Goal: Task Accomplishment & Management: Use online tool/utility

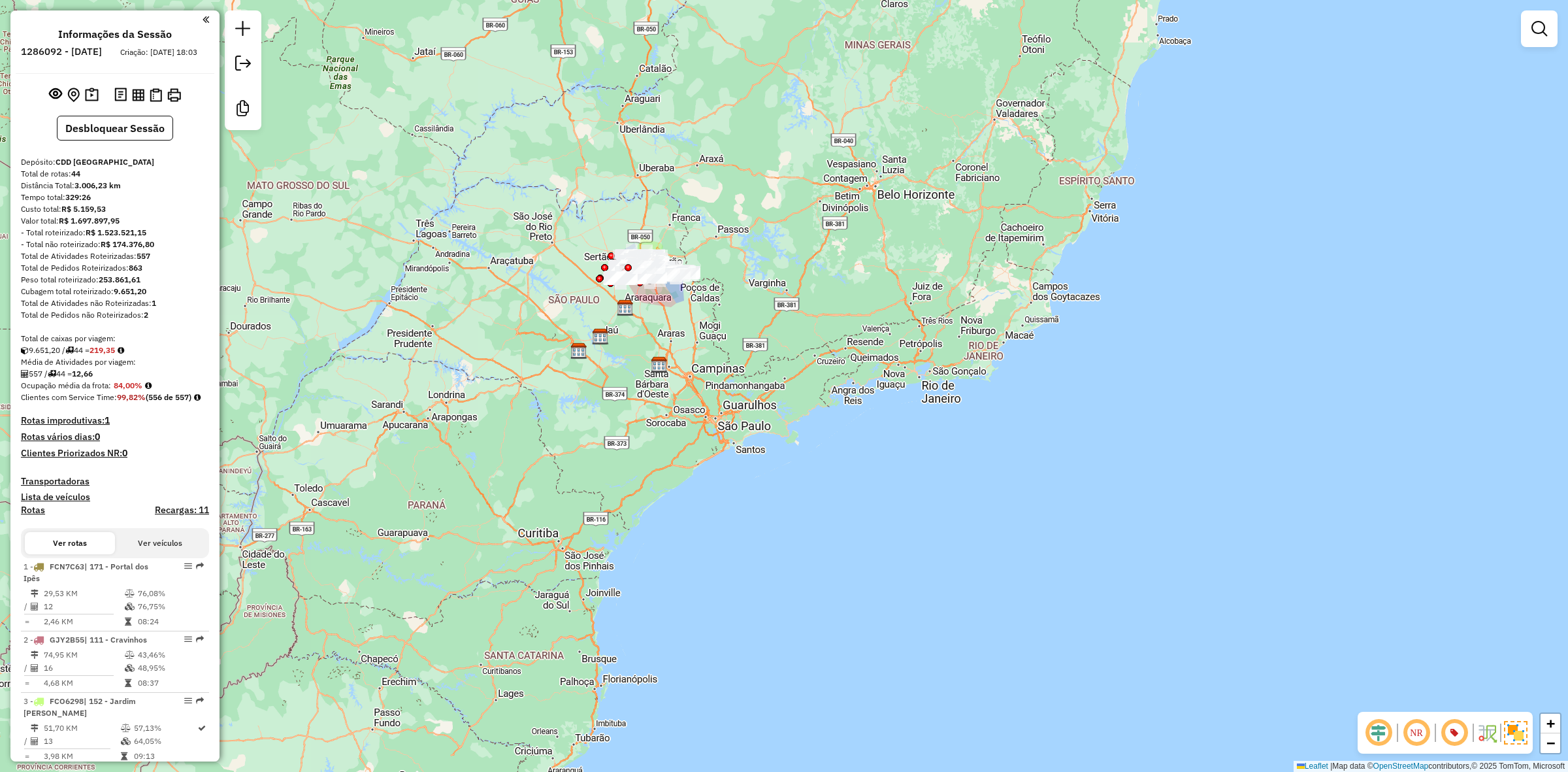
scroll to position [82, 0]
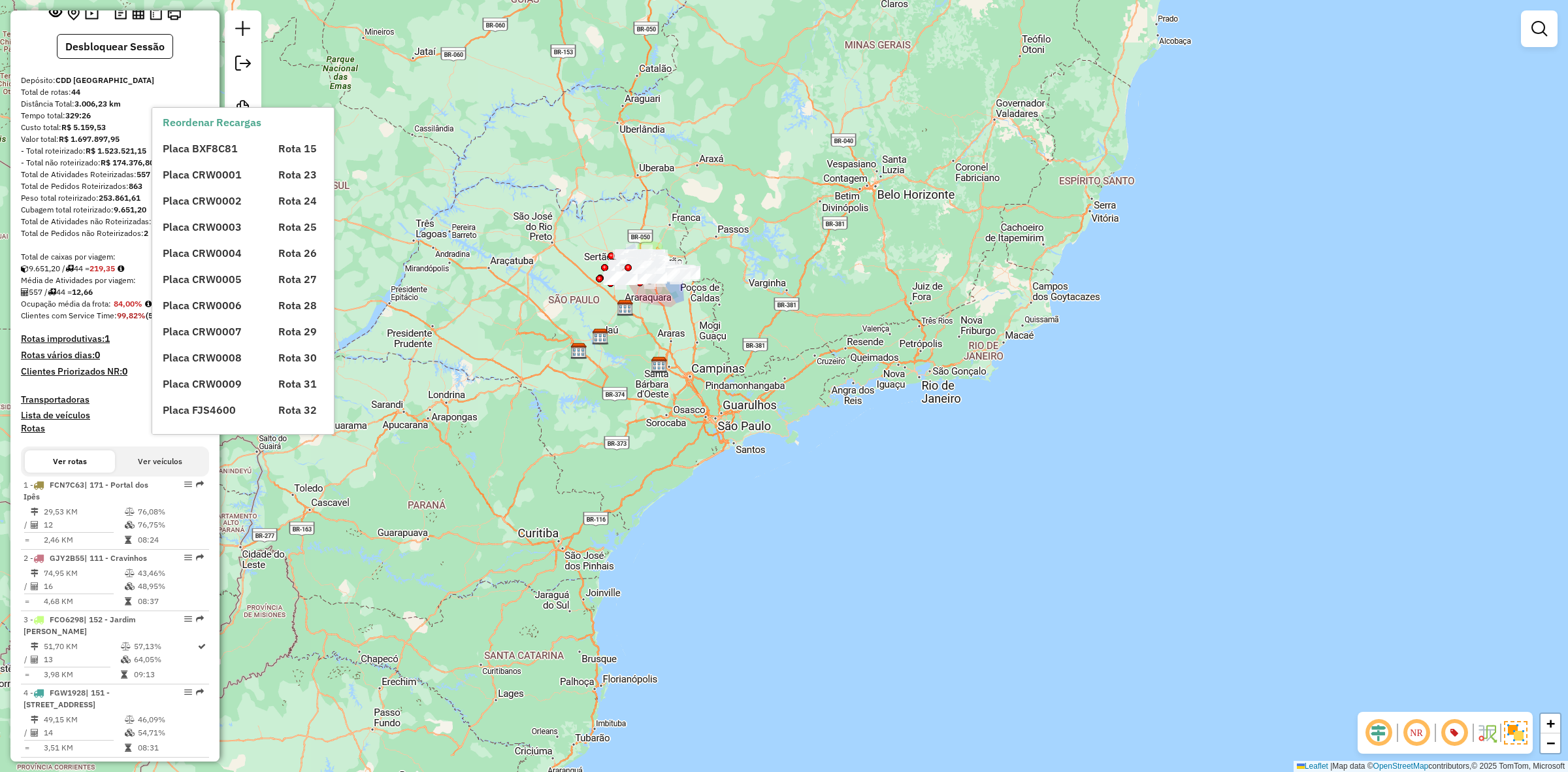
click at [194, 434] on h4 "Recargas: 11" at bounding box center [182, 428] width 54 height 11
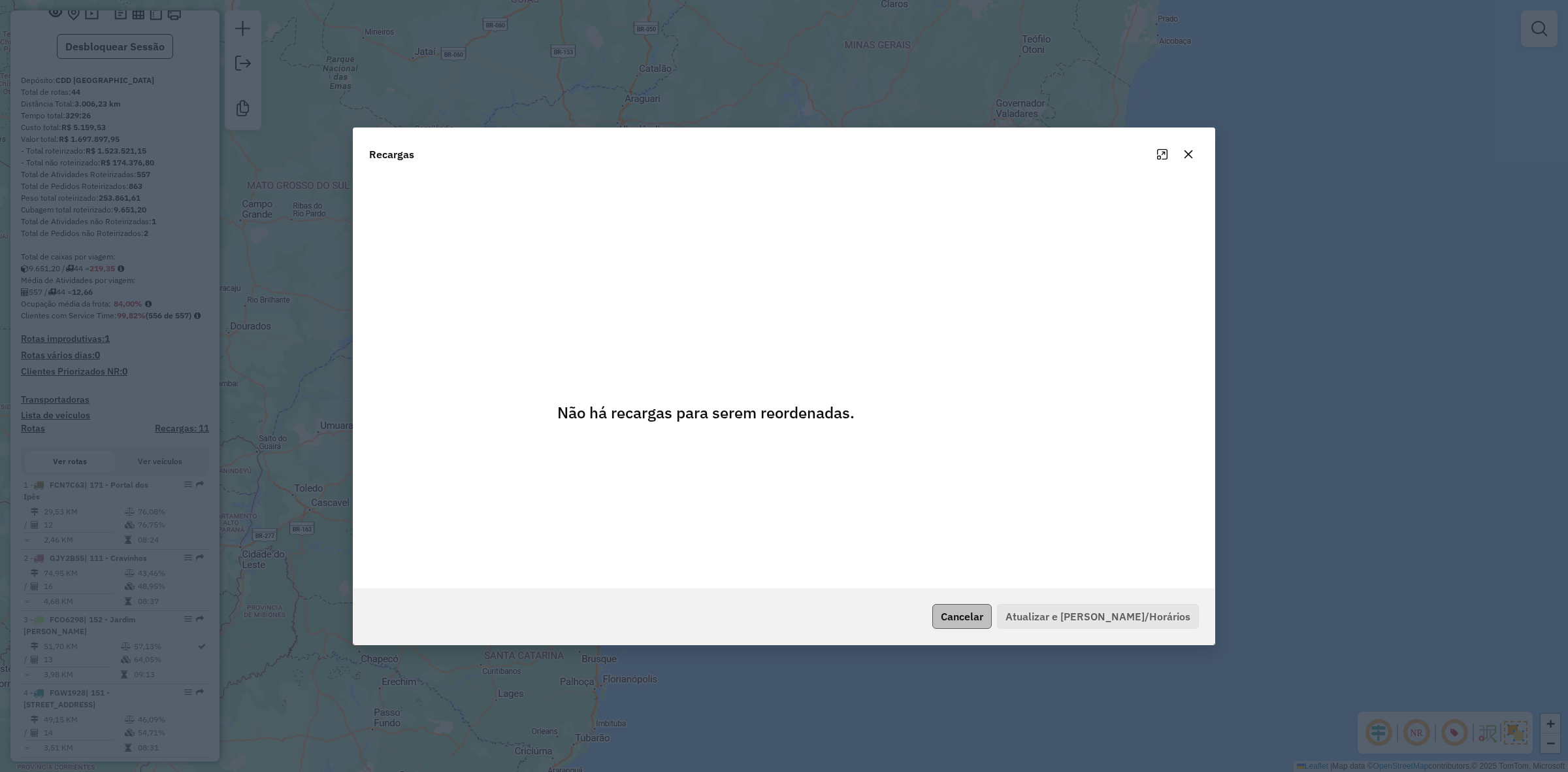
click at [991, 618] on button "Cancelar" at bounding box center [962, 615] width 60 height 24
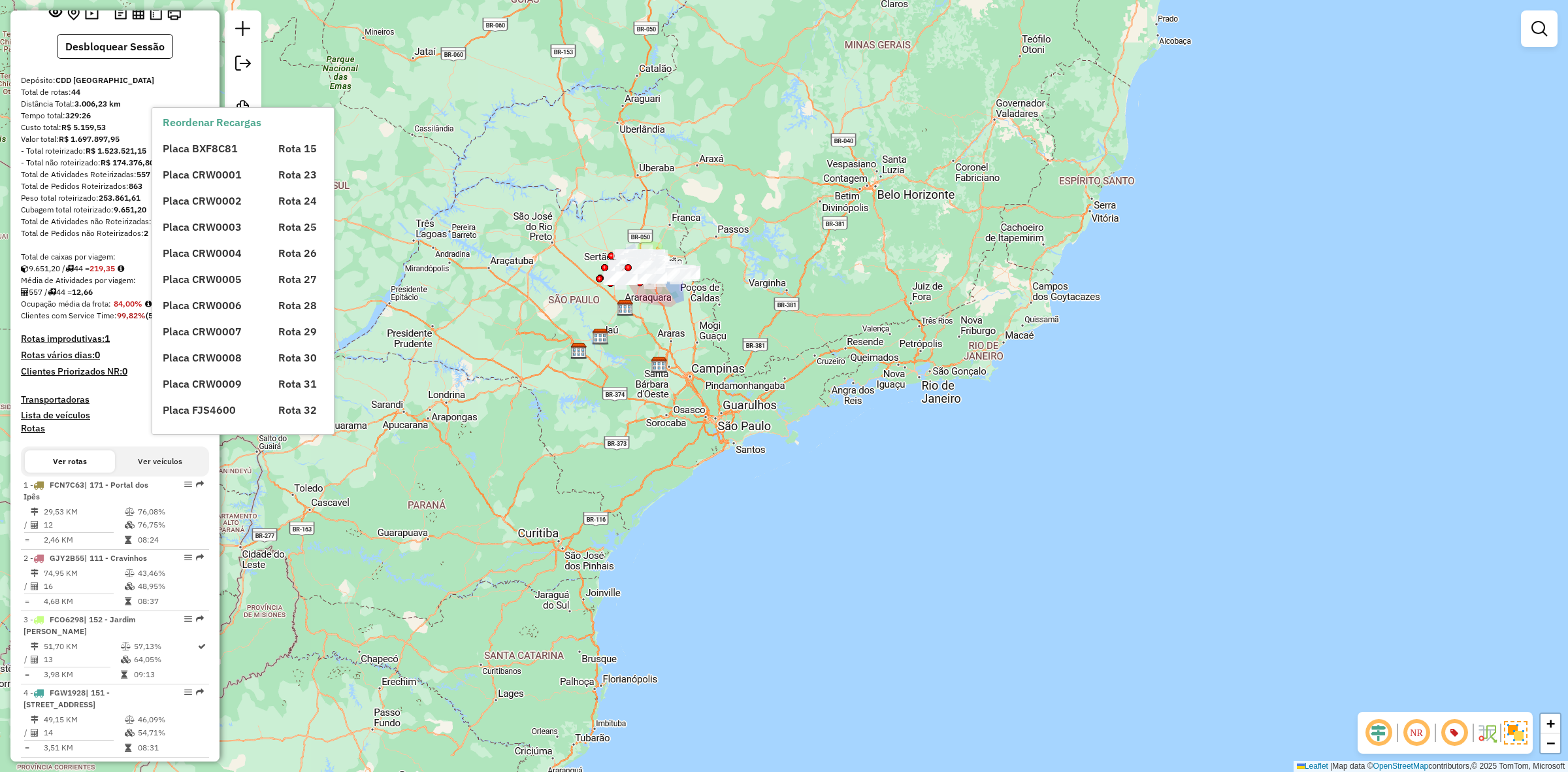
click at [173, 434] on h4 "Recargas: 11" at bounding box center [182, 428] width 54 height 11
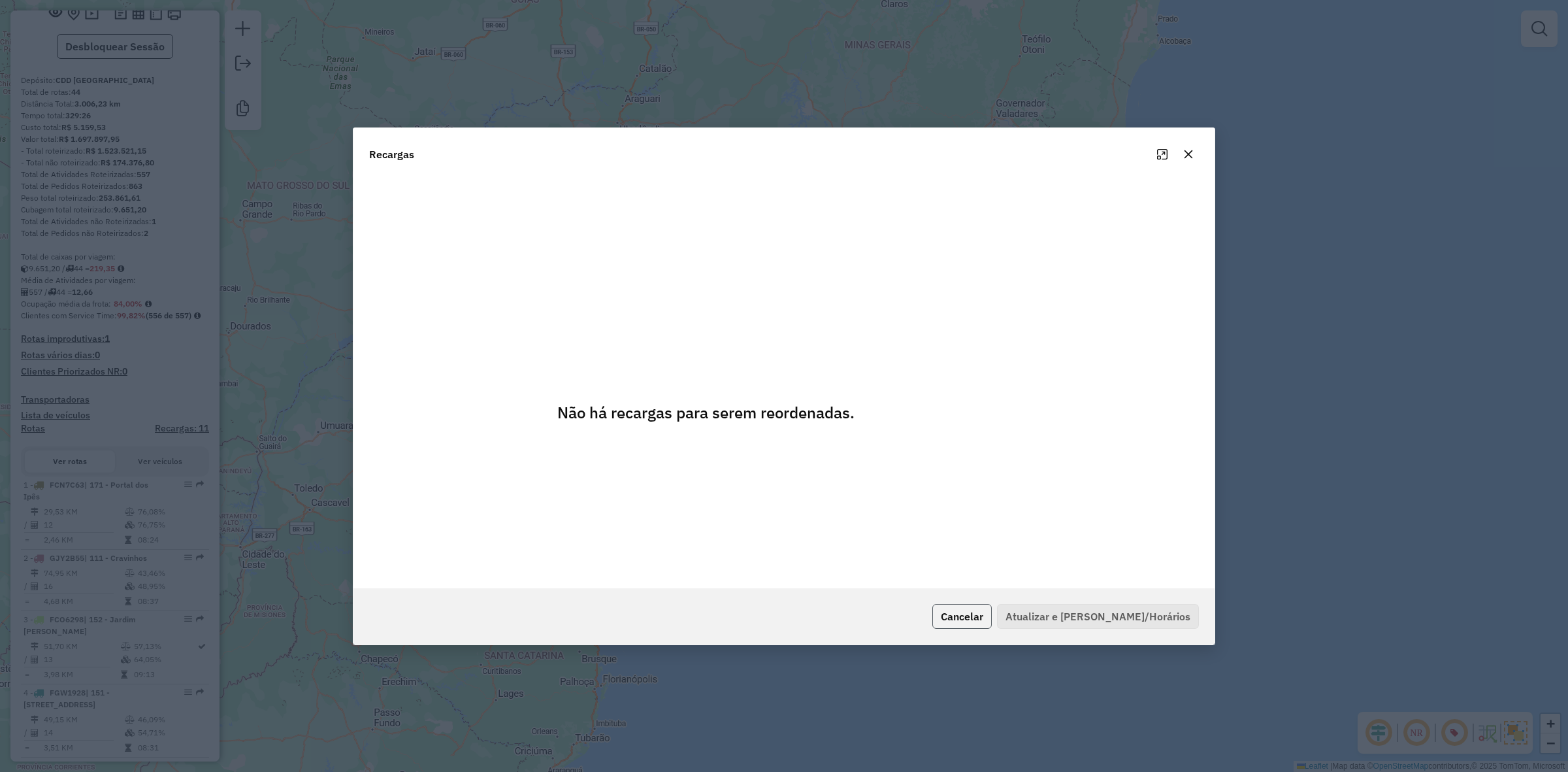
click at [977, 609] on button "Cancelar" at bounding box center [962, 615] width 60 height 24
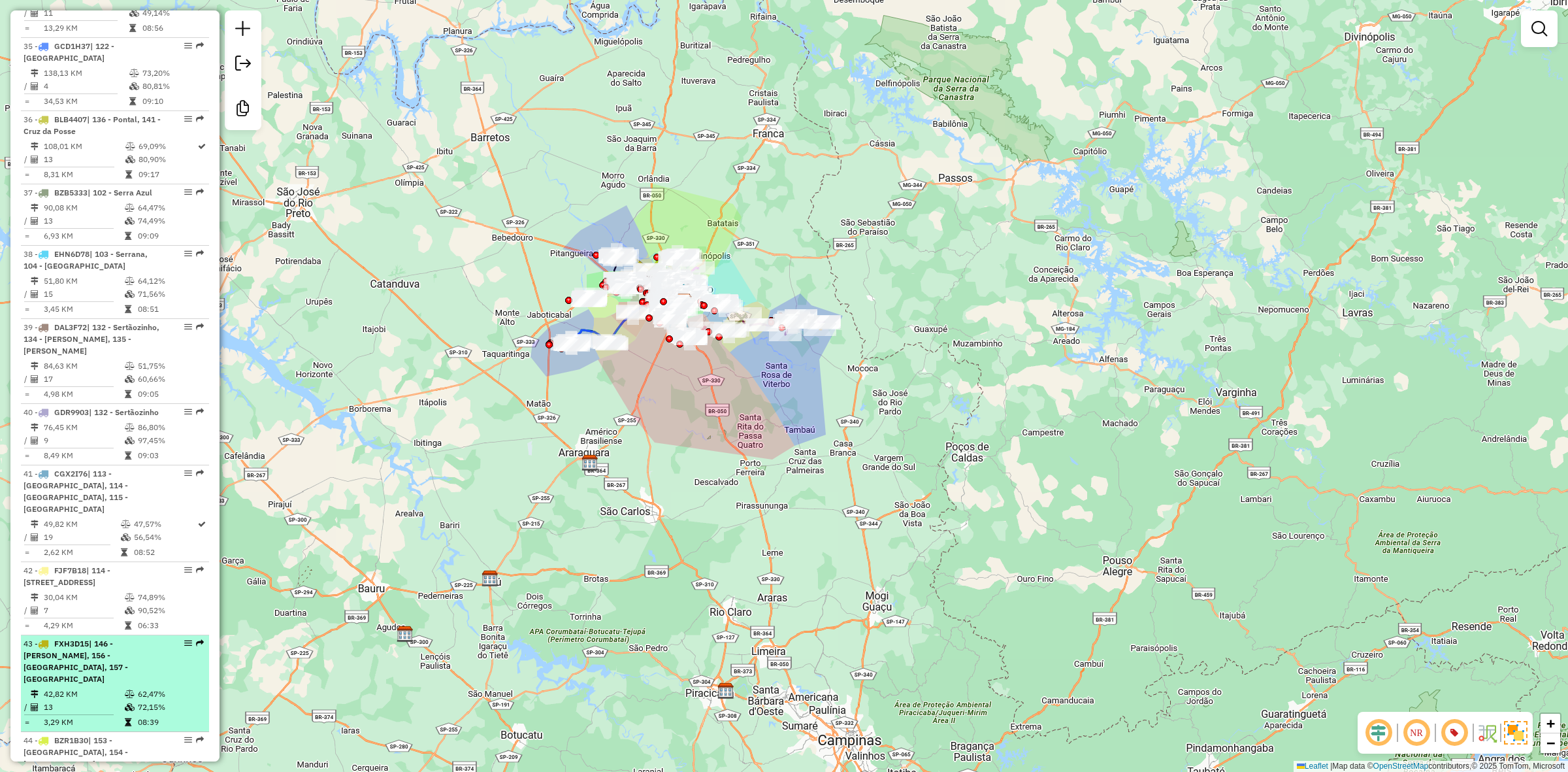
scroll to position [3507, 0]
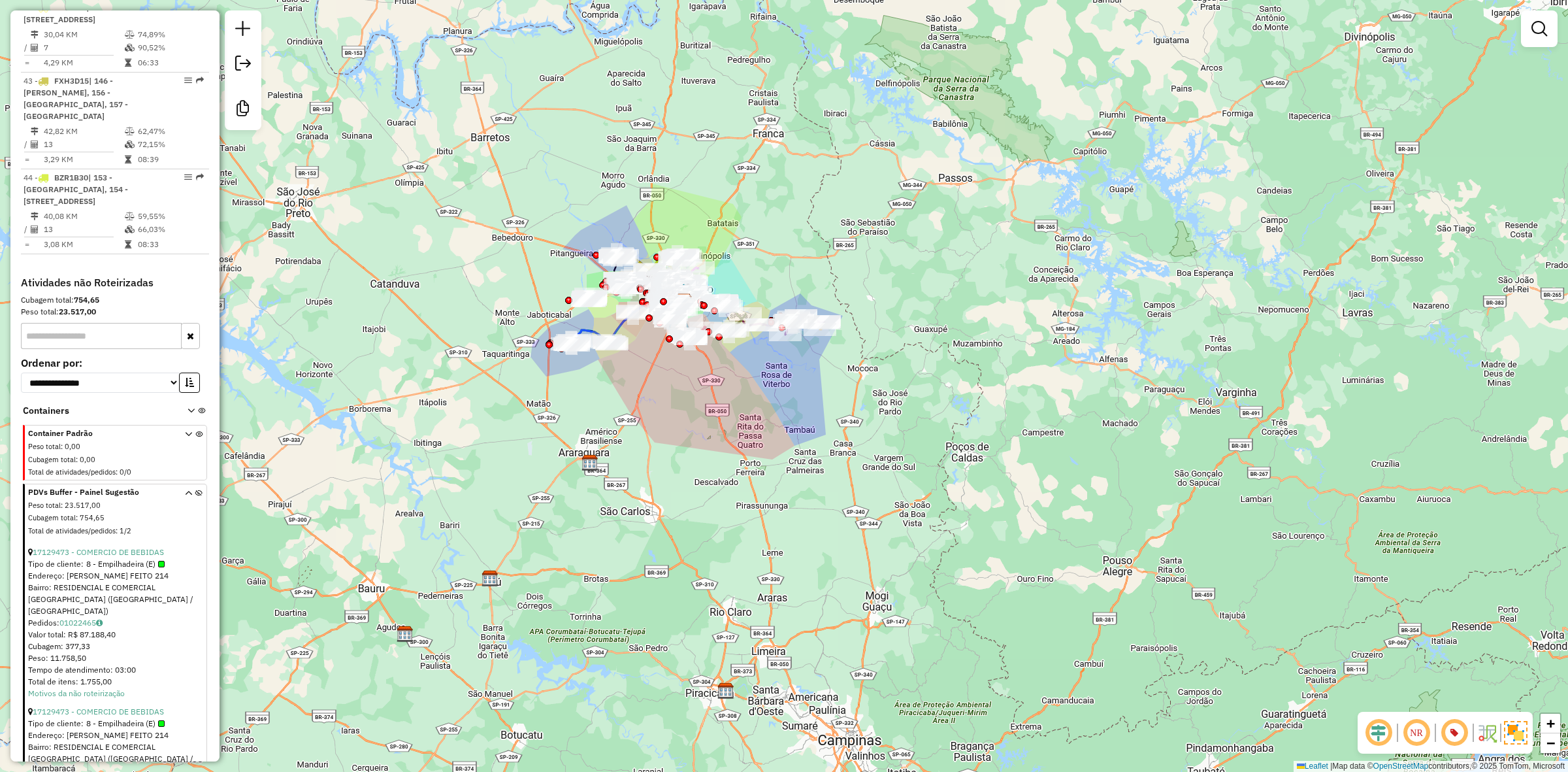
click at [82, 771] on link "01022462" at bounding box center [81, 782] width 43 height 10
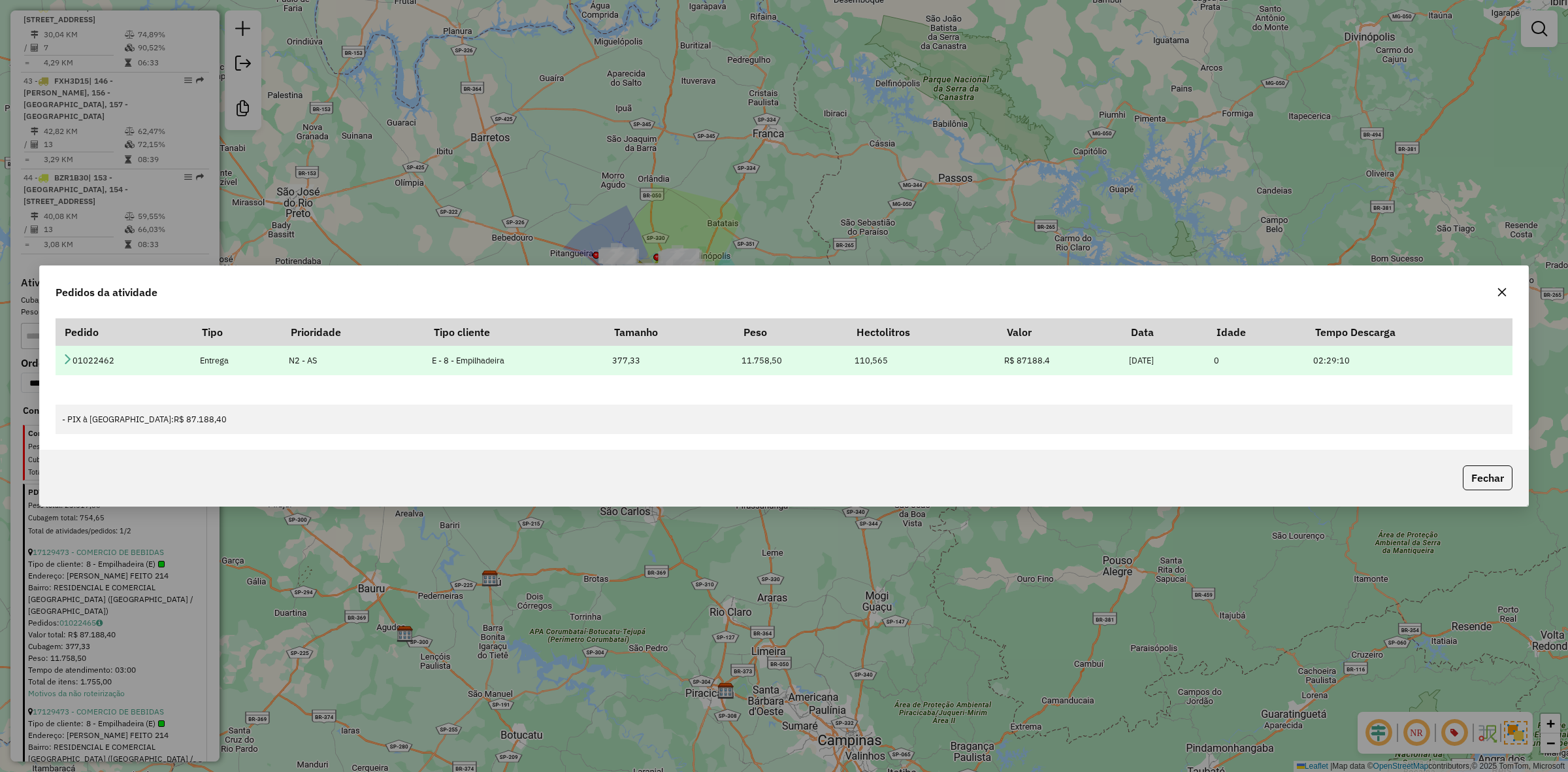
click at [63, 358] on icon at bounding box center [67, 359] width 10 height 10
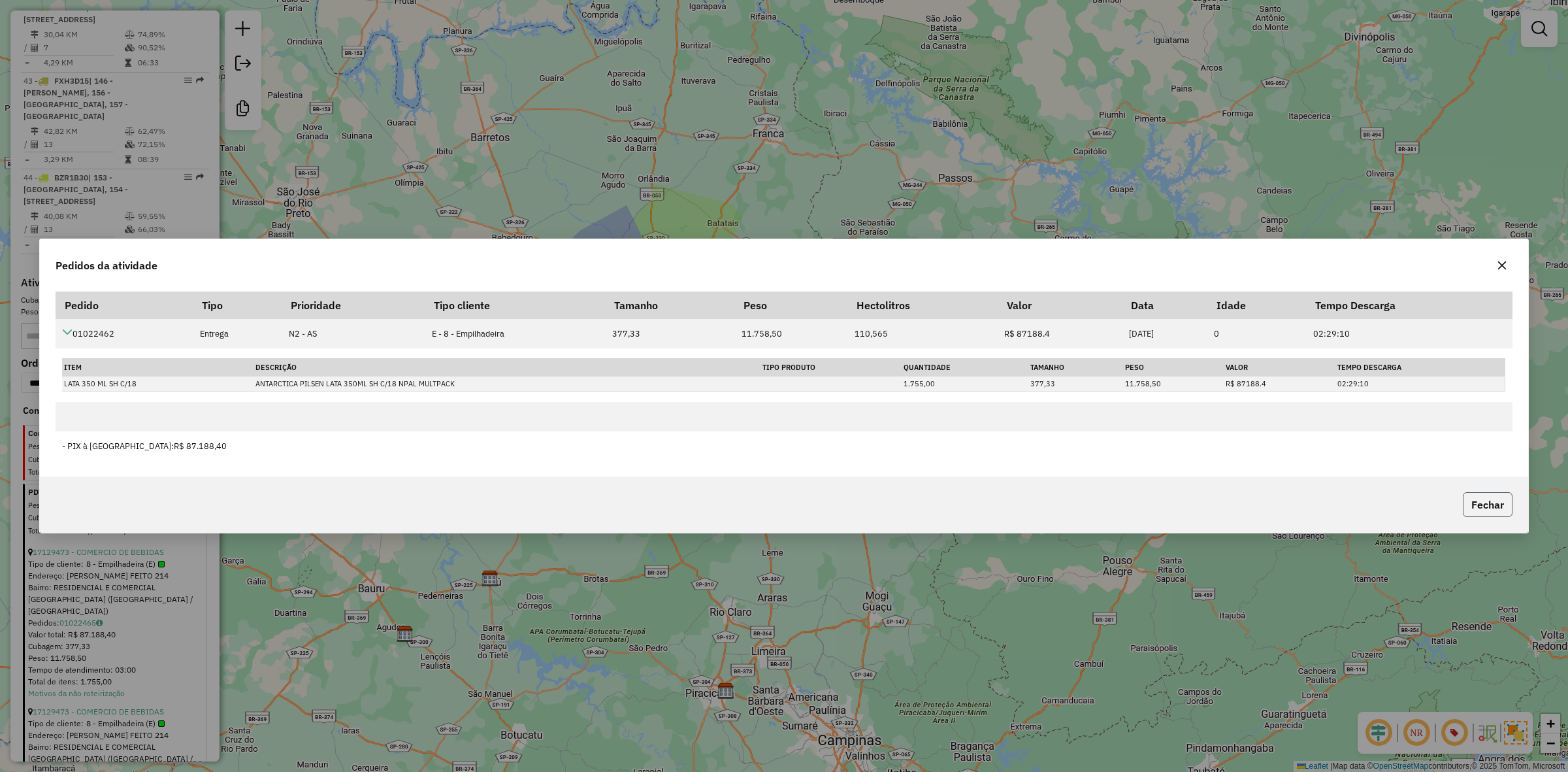
click at [1481, 512] on button "Fechar" at bounding box center [1487, 504] width 50 height 24
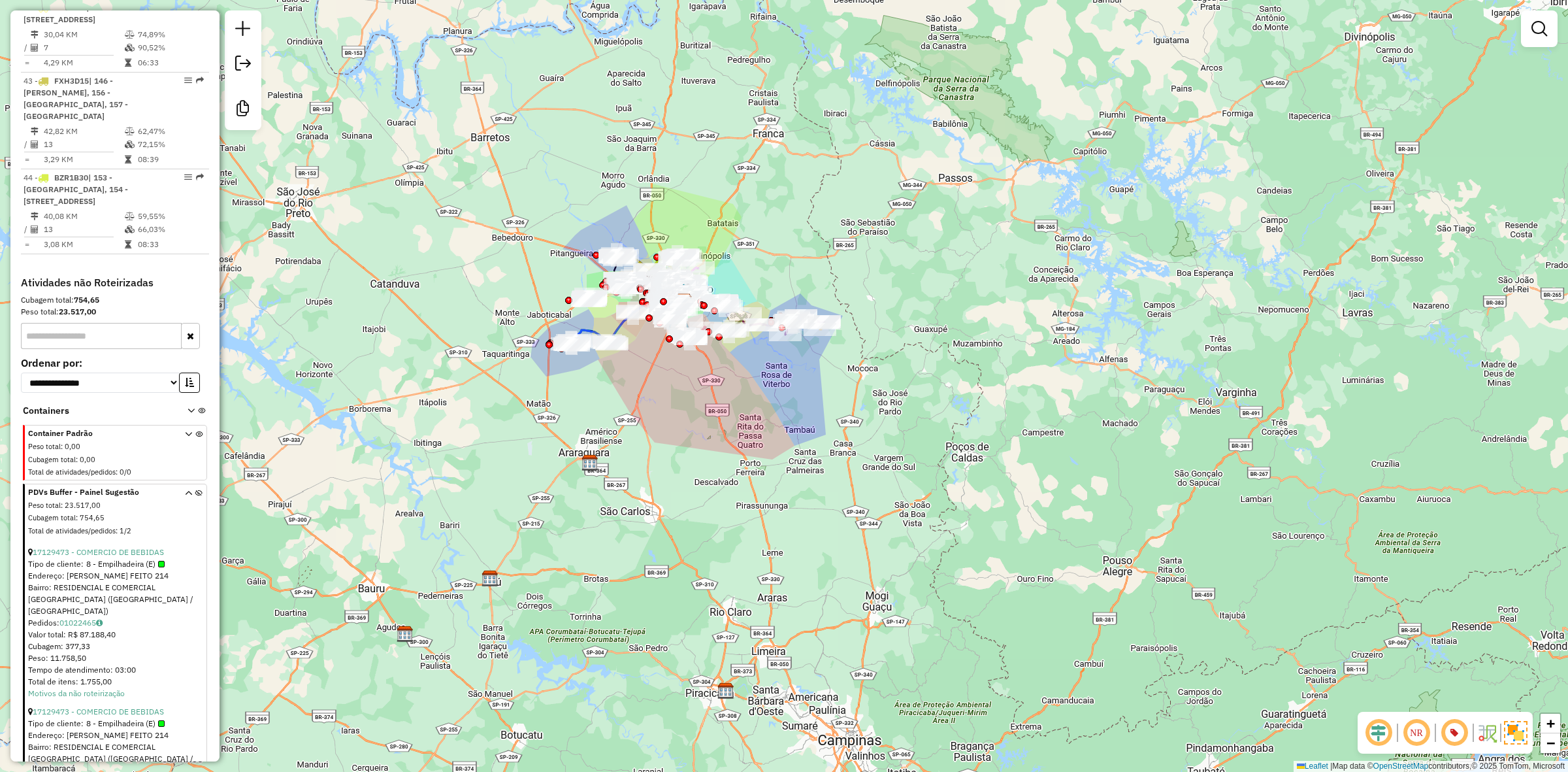
click at [82, 582] on div "Bairro: RESIDENCIAL E COMERCIAL PALMAR (RIBEIRAO PRETO / SP)" at bounding box center [116, 599] width 177 height 35
click at [82, 617] on div "Pedidos: 01022465" at bounding box center [116, 623] width 177 height 12
click at [95, 618] on link "01022465" at bounding box center [81, 623] width 43 height 10
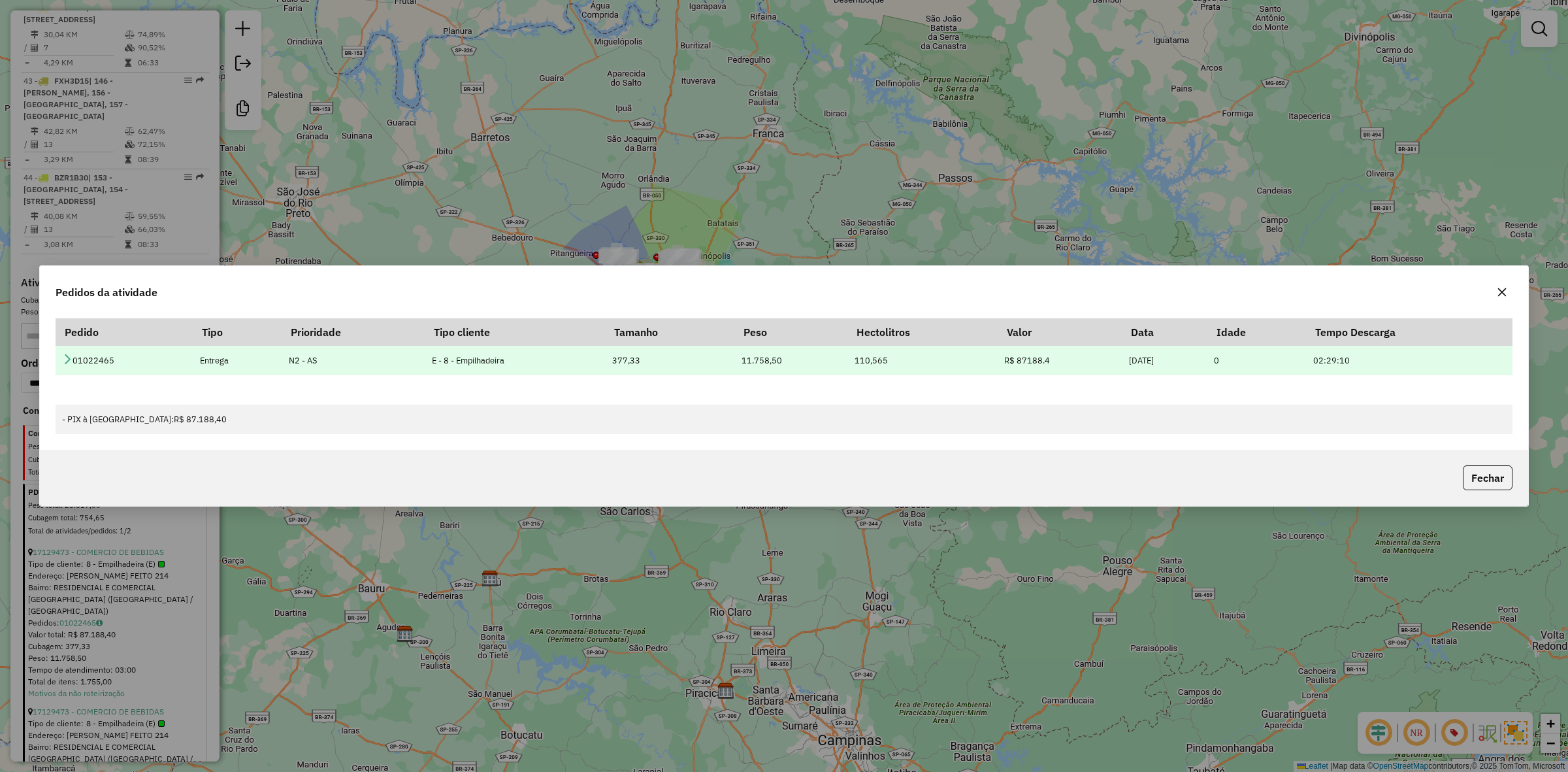
click at [69, 356] on icon at bounding box center [67, 359] width 10 height 10
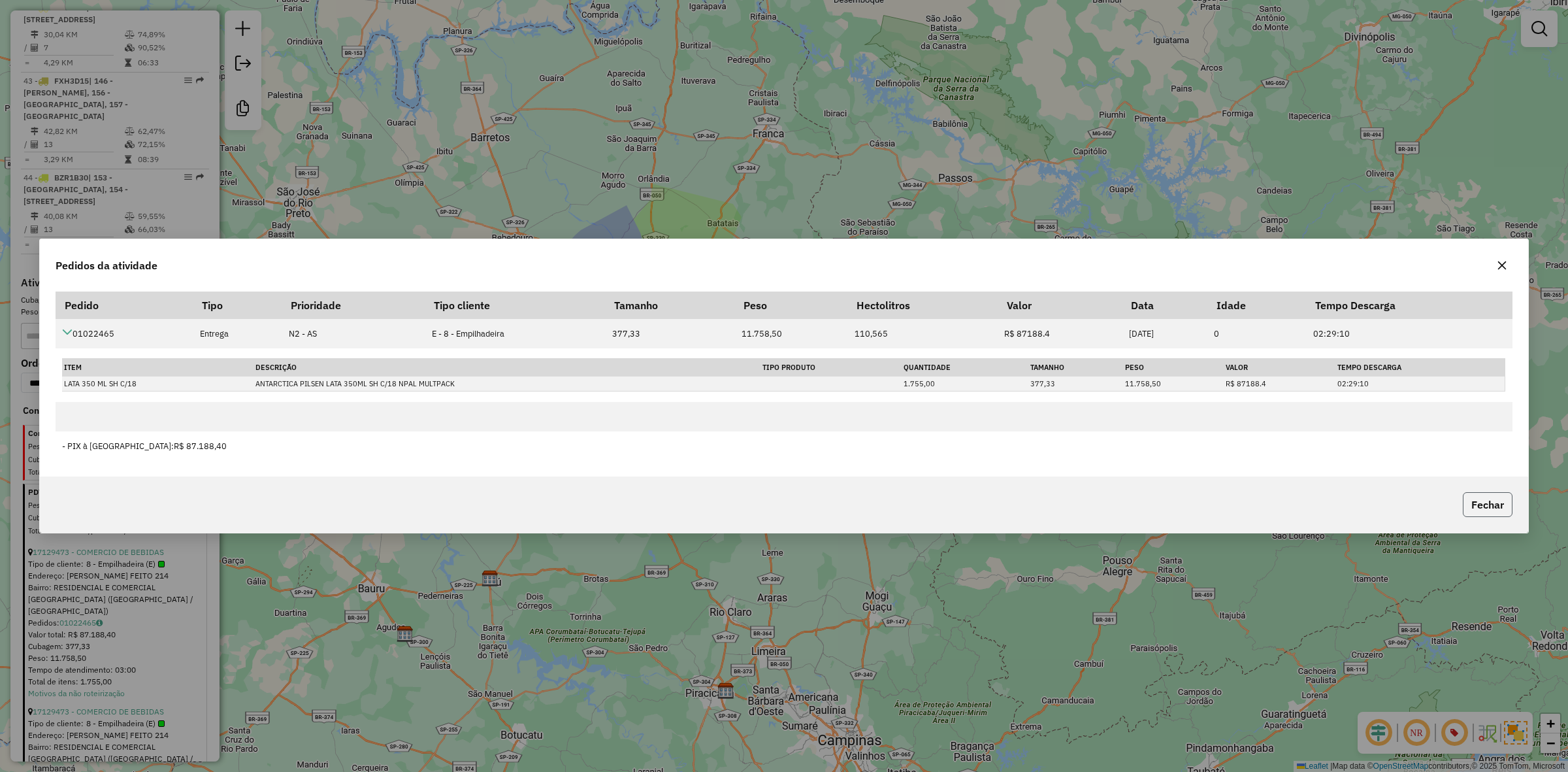
click at [1488, 510] on button "Fechar" at bounding box center [1487, 504] width 50 height 24
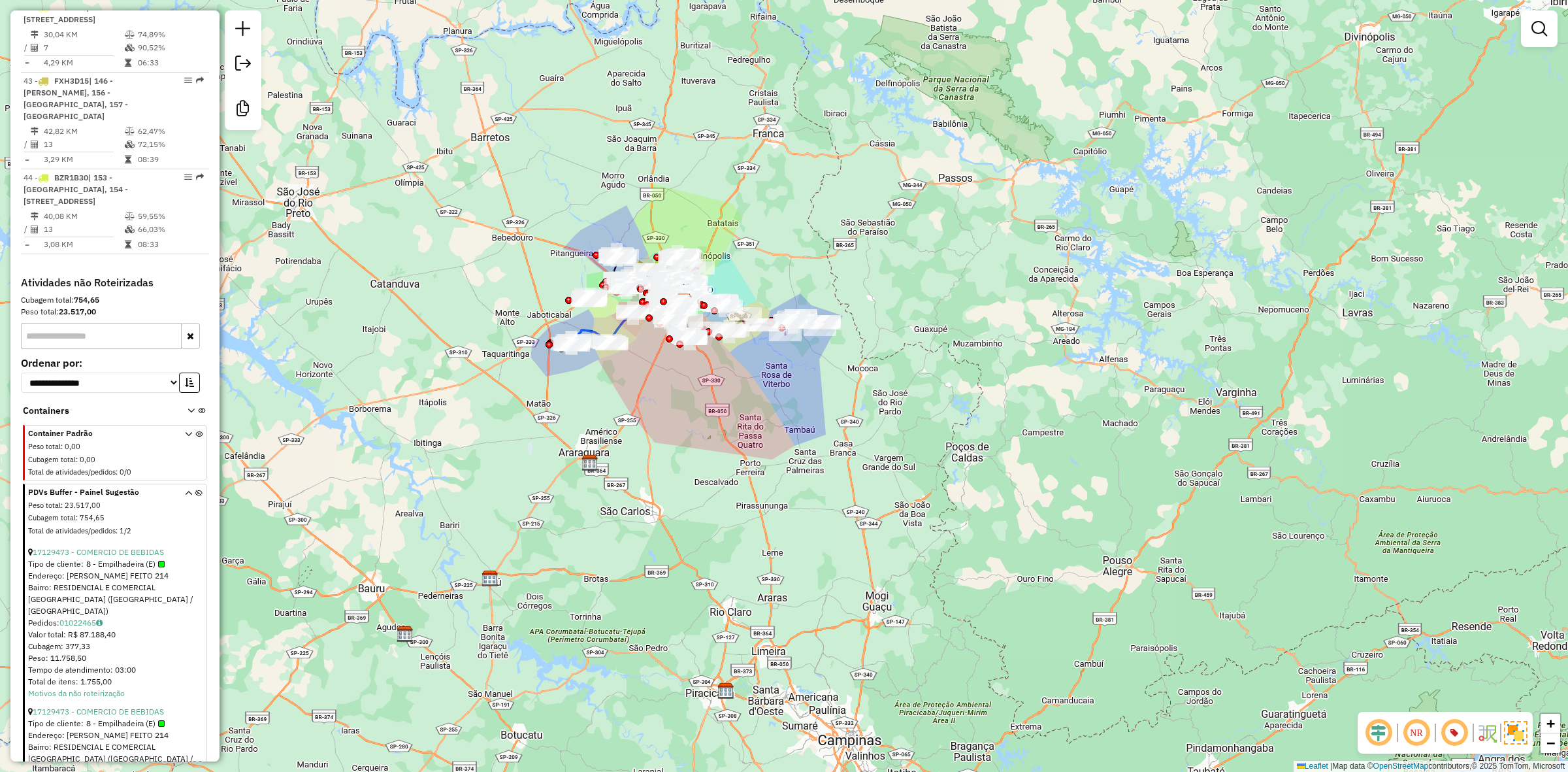
click at [85, 771] on link "01022462" at bounding box center [81, 782] width 43 height 10
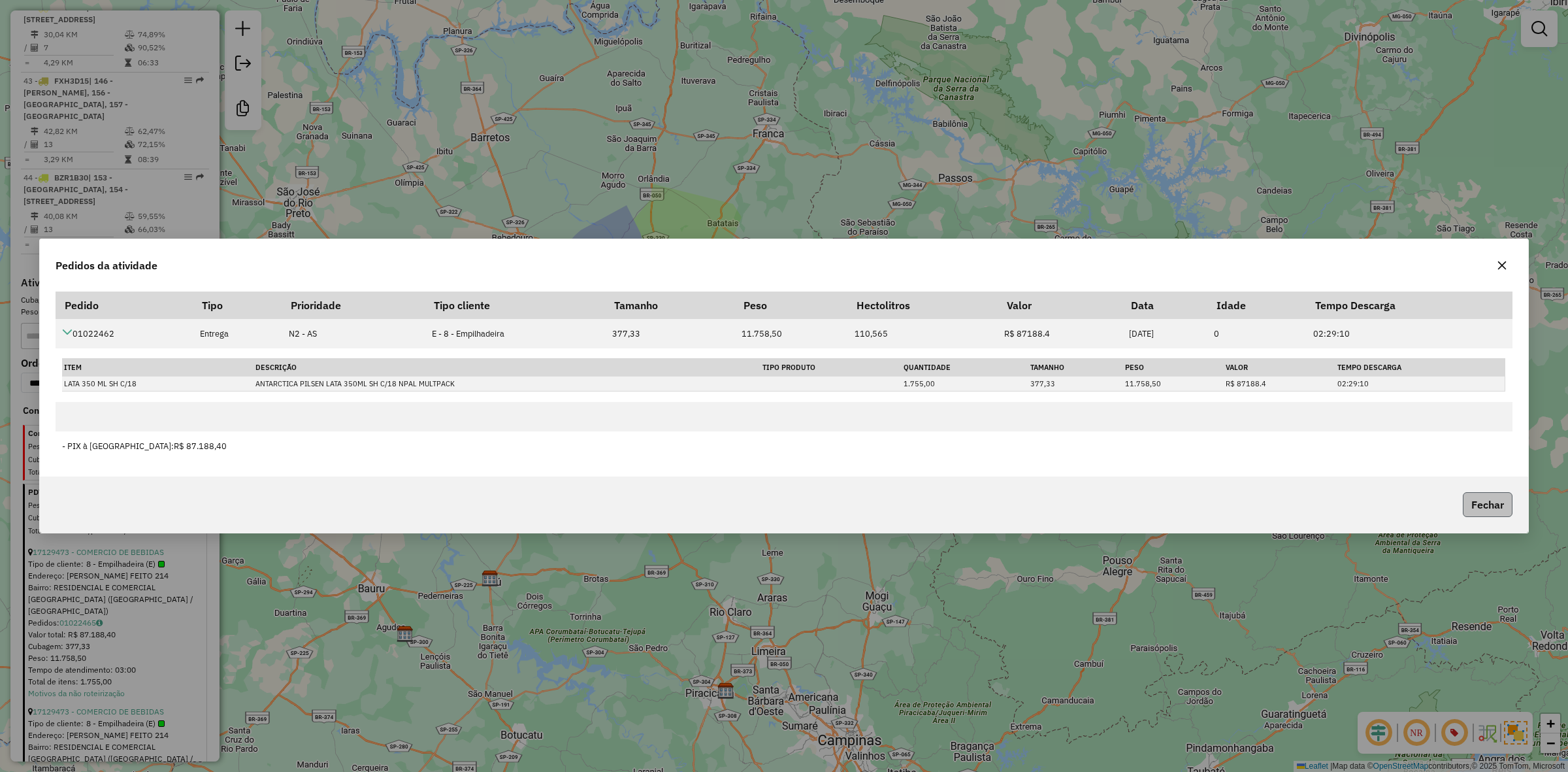
click at [1480, 494] on button "Fechar" at bounding box center [1487, 504] width 50 height 24
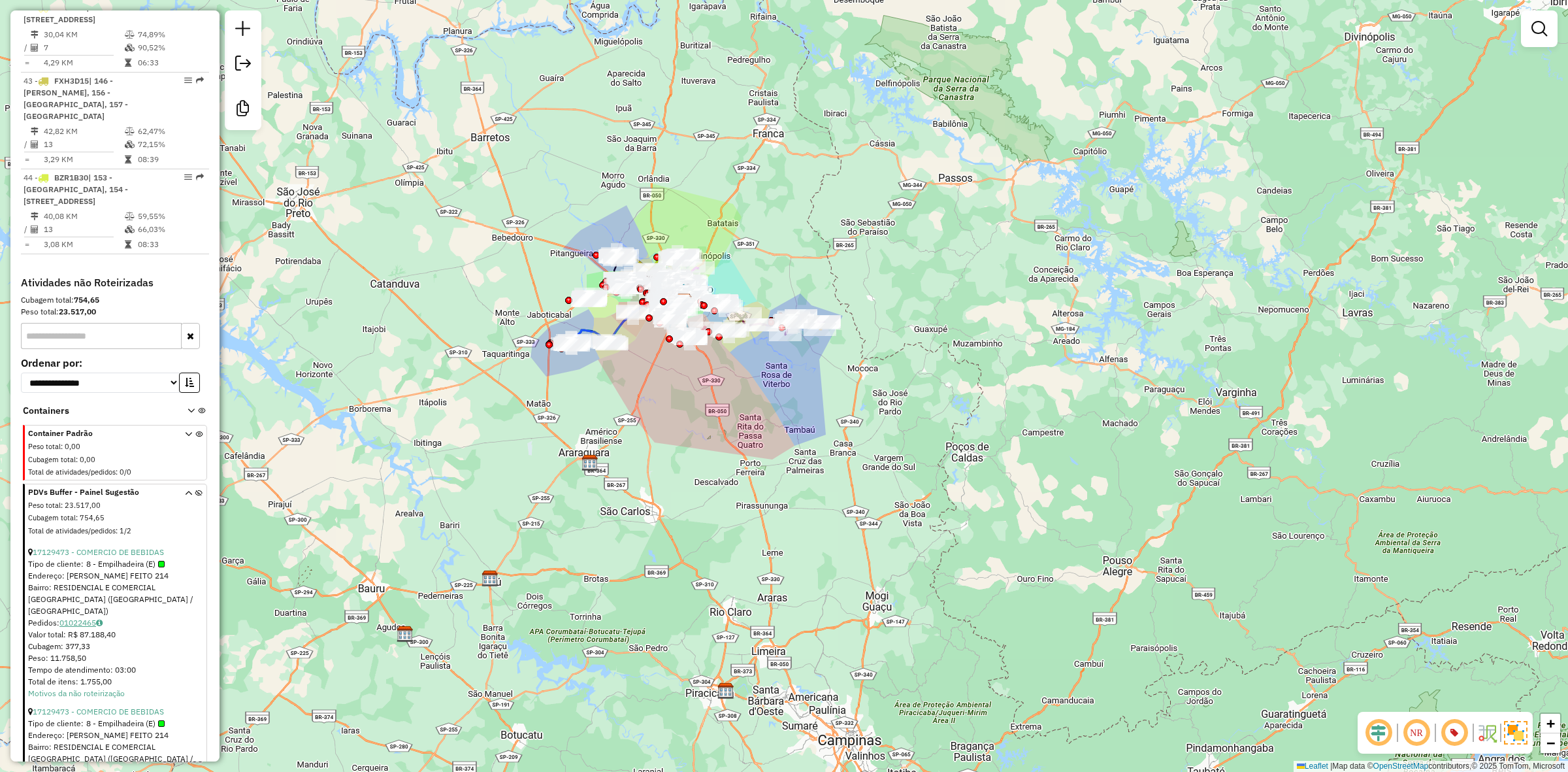
click at [88, 618] on link "01022465" at bounding box center [81, 623] width 43 height 10
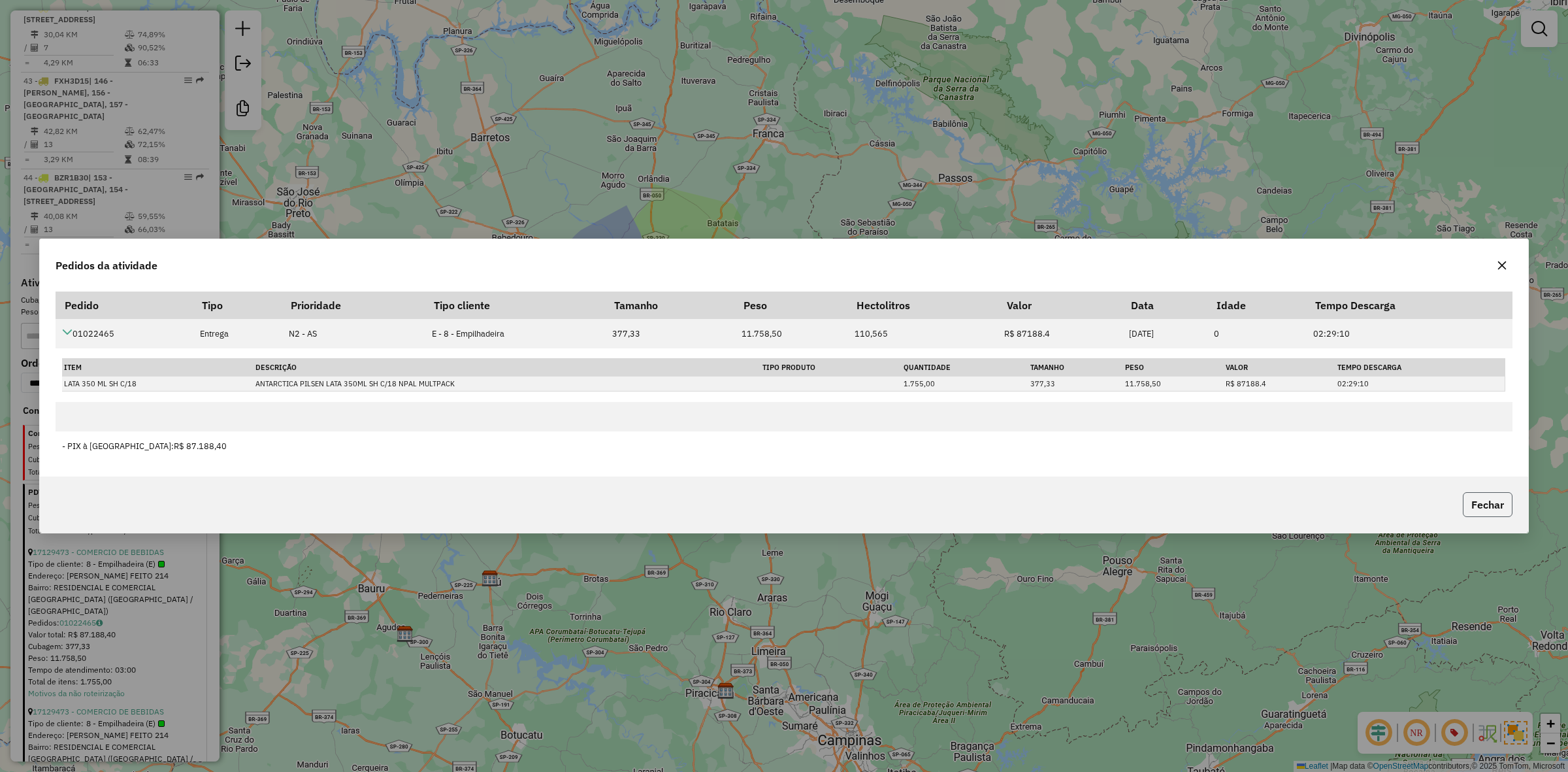
click at [1500, 509] on button "Fechar" at bounding box center [1487, 504] width 50 height 24
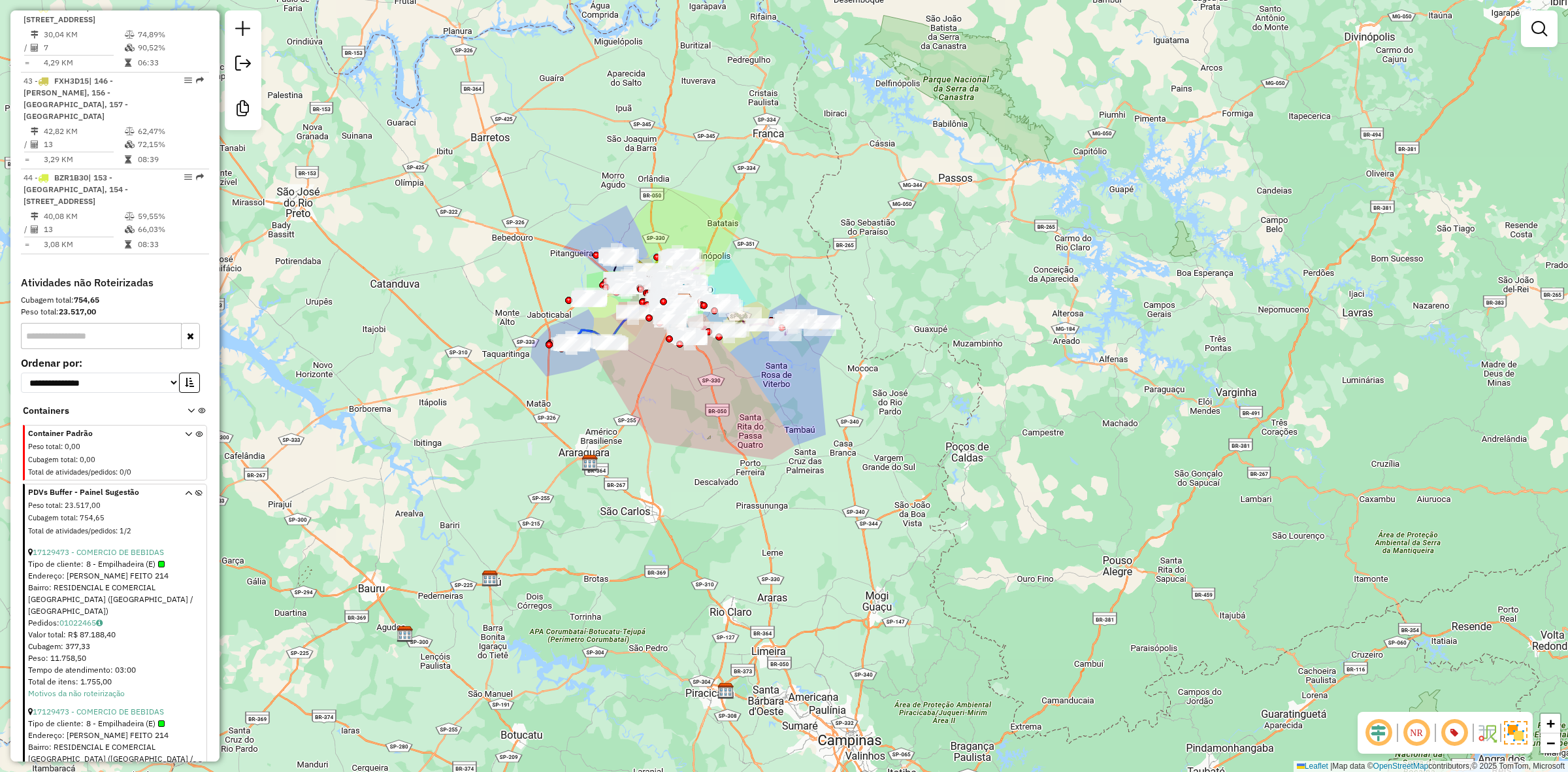
click at [186, 489] on icon at bounding box center [189, 514] width 8 height 49
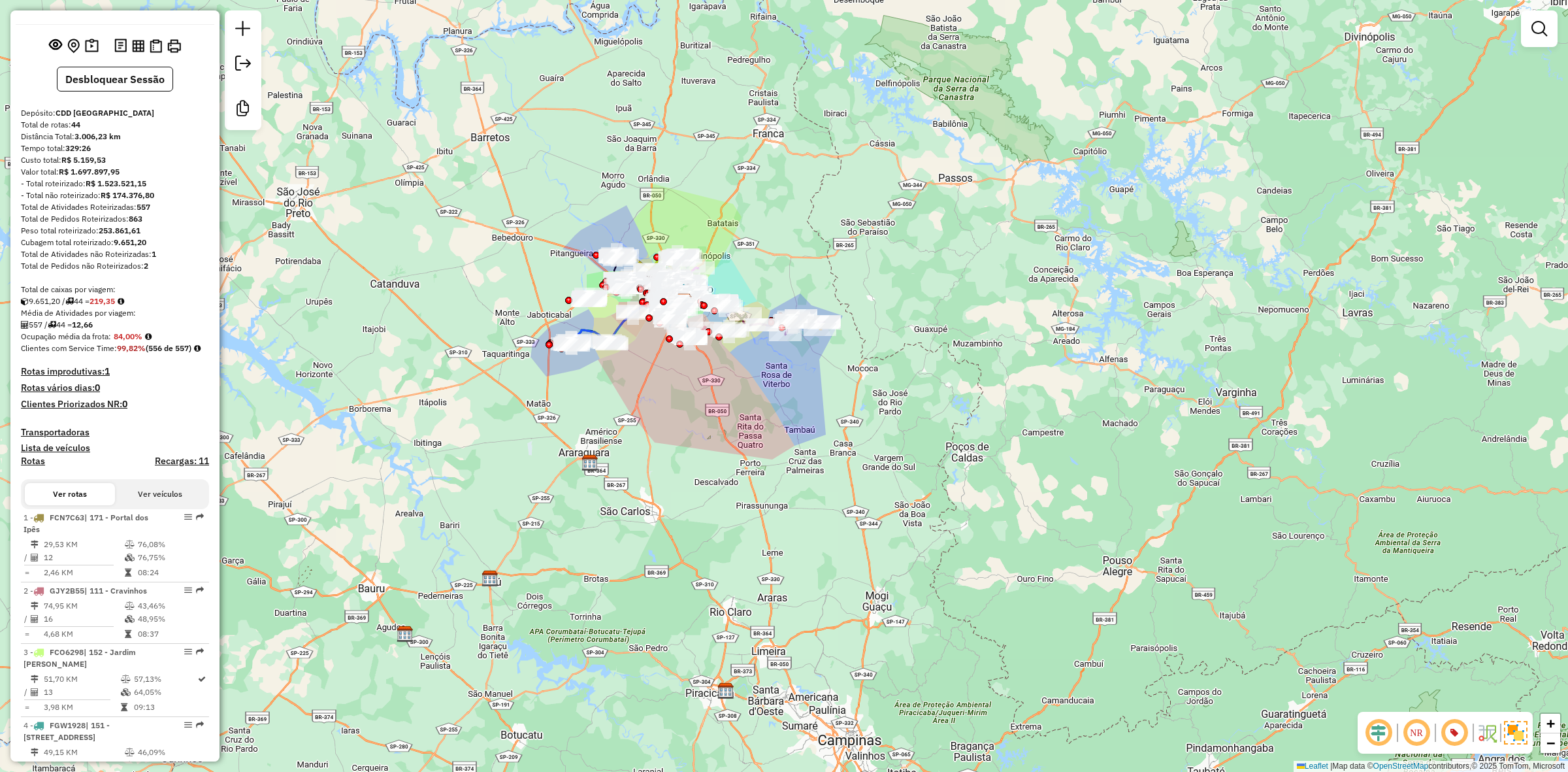
scroll to position [0, 0]
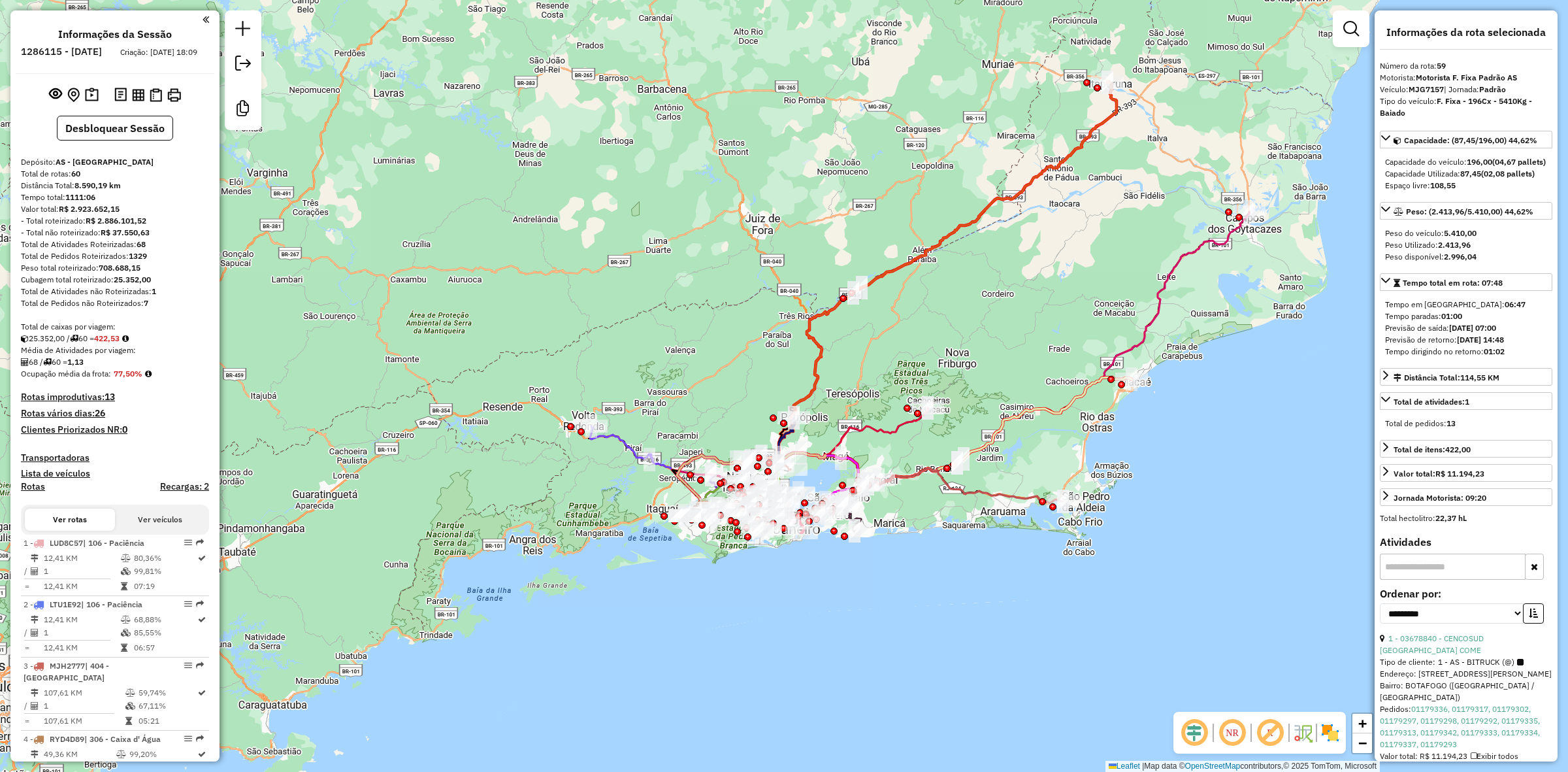
select select "**********"
click at [190, 492] on h4 "Recargas: 2" at bounding box center [184, 486] width 49 height 11
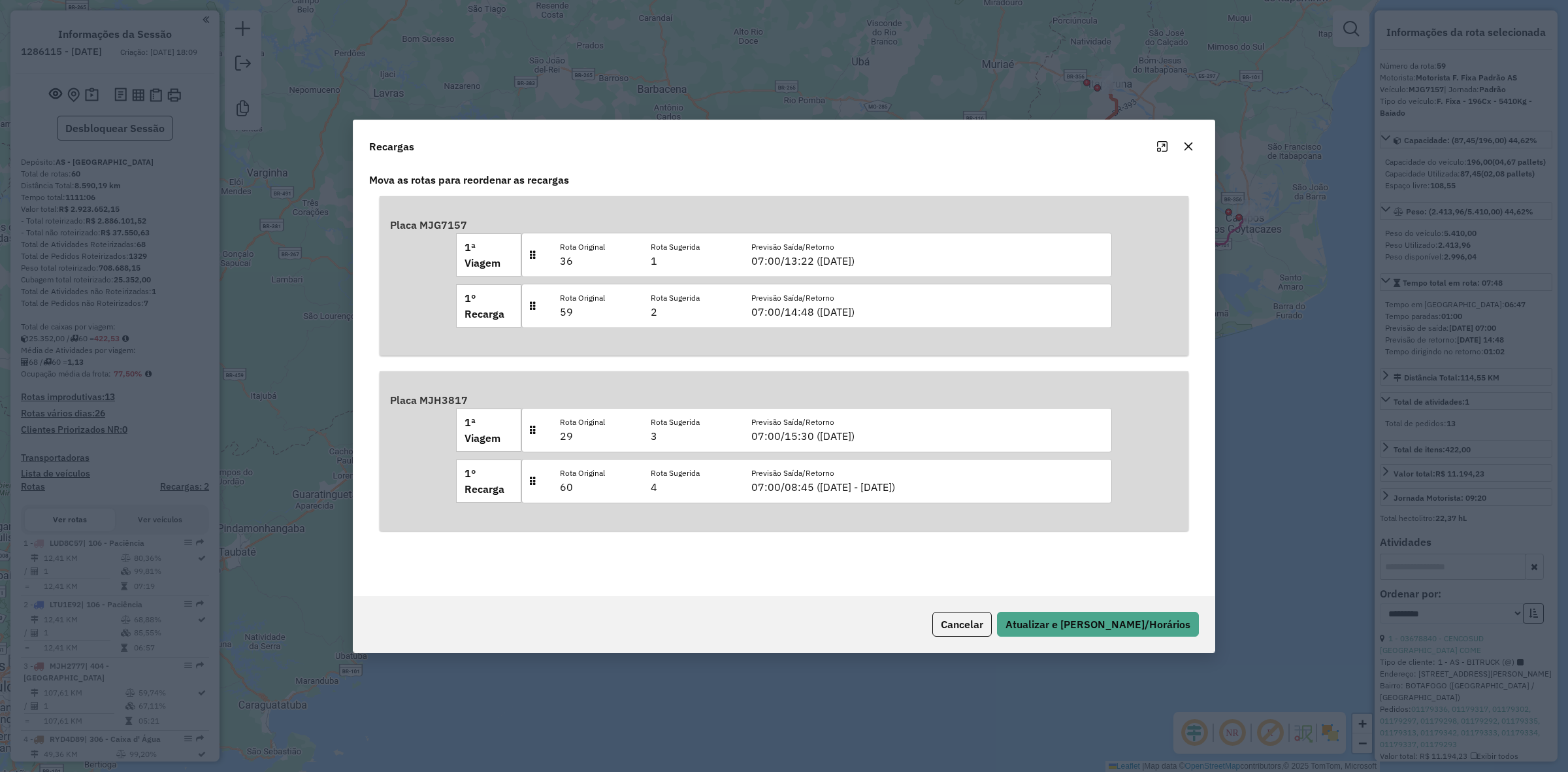
click at [988, 624] on button "Cancelar" at bounding box center [962, 624] width 60 height 24
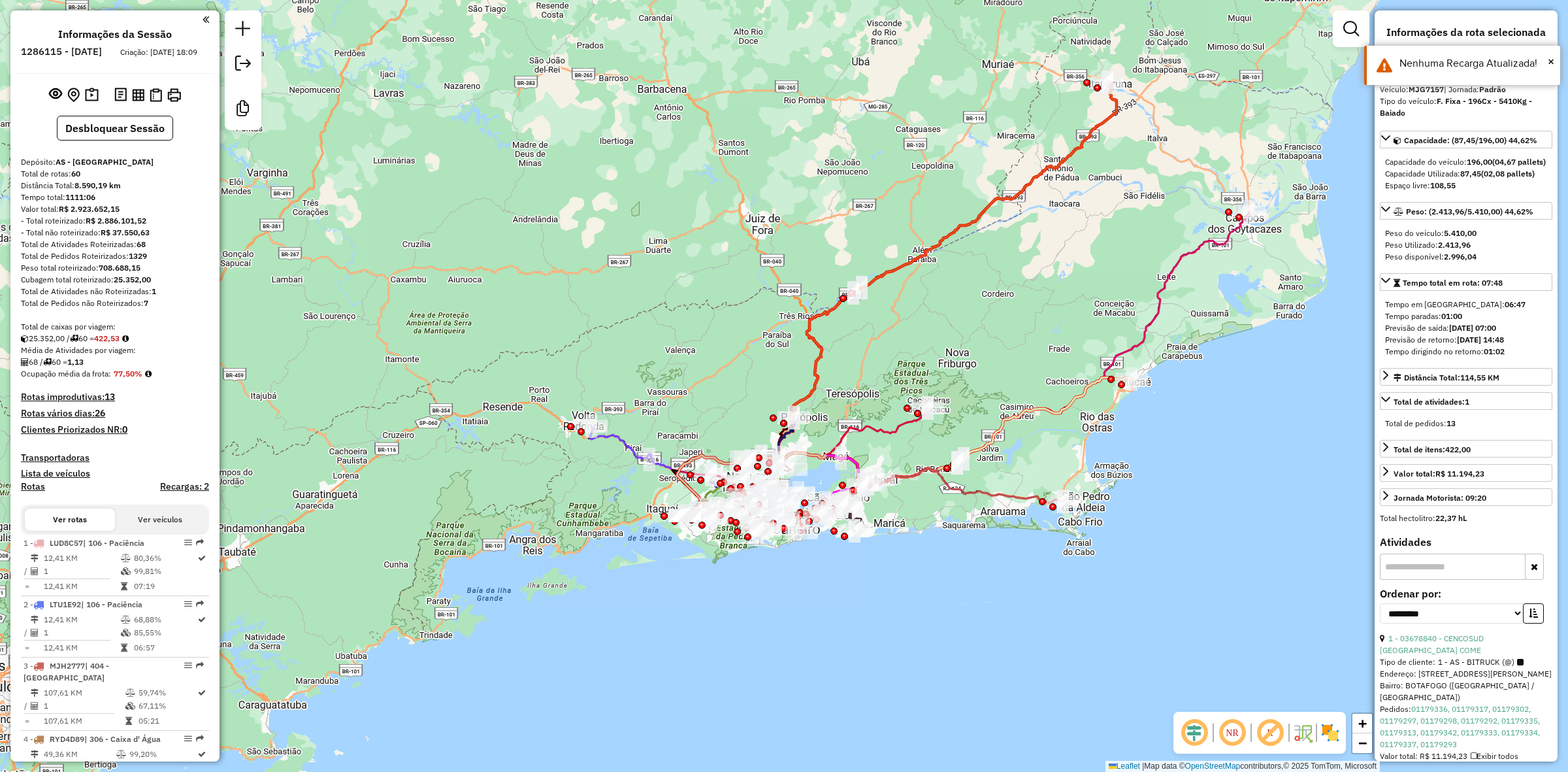
click at [693, 361] on div "Janela de atendimento Grade de atendimento Capacidade Transportadoras Veículos …" at bounding box center [784, 386] width 1568 height 772
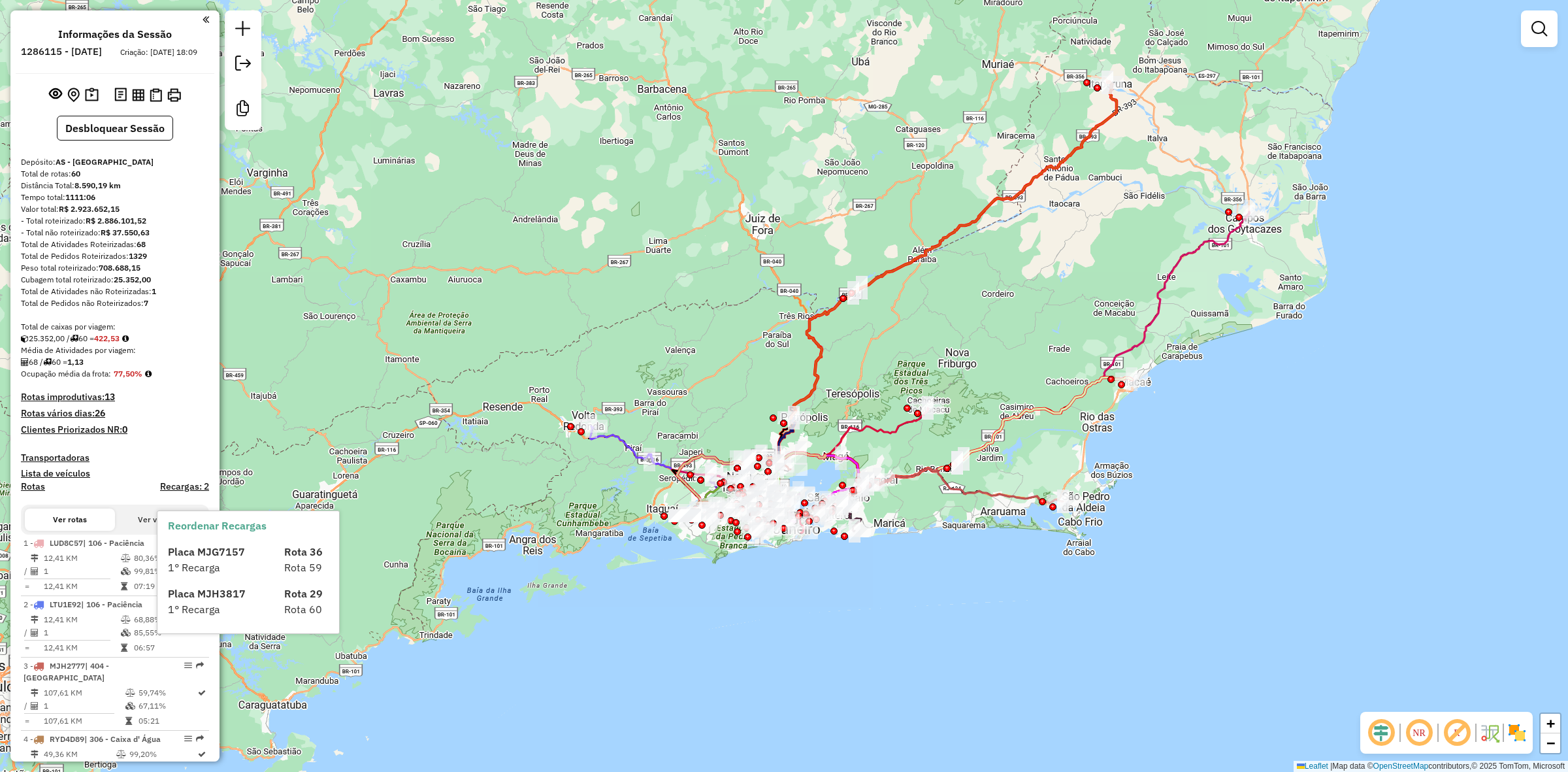
click at [189, 492] on h4 "Recargas: 2" at bounding box center [184, 486] width 49 height 11
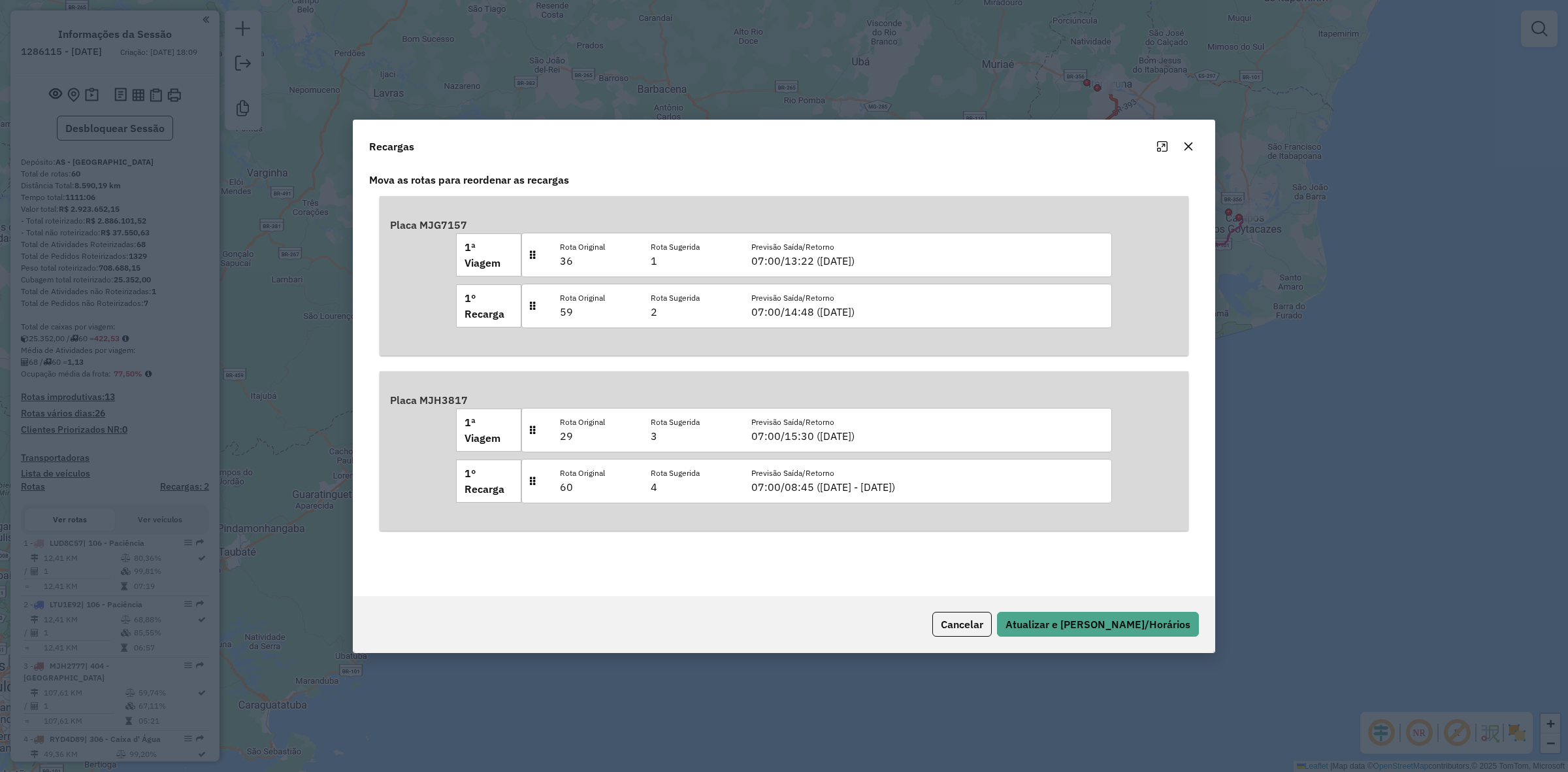
drag, startPoint x: 394, startPoint y: 222, endPoint x: 477, endPoint y: 221, distance: 83.0
click at [477, 221] on div "Placa MJG7157 1ª Viagem Rota Original 36 Rota Sugerida 1 Previsão Saída/Retorno…" at bounding box center [784, 275] width 788 height 139
click at [493, 373] on div "Placa MJH3817 1ª Viagem Rota Original 29 Rota Sugerida 3 Previsão Saída/Retorno…" at bounding box center [784, 450] width 809 height 159
drag, startPoint x: 478, startPoint y: 396, endPoint x: 400, endPoint y: 397, distance: 78.0
click at [403, 399] on div "Placa MJH3817 1ª Viagem Rota Original 29 Rota Sugerida 3 Previsão Saída/Retorno…" at bounding box center [784, 450] width 788 height 139
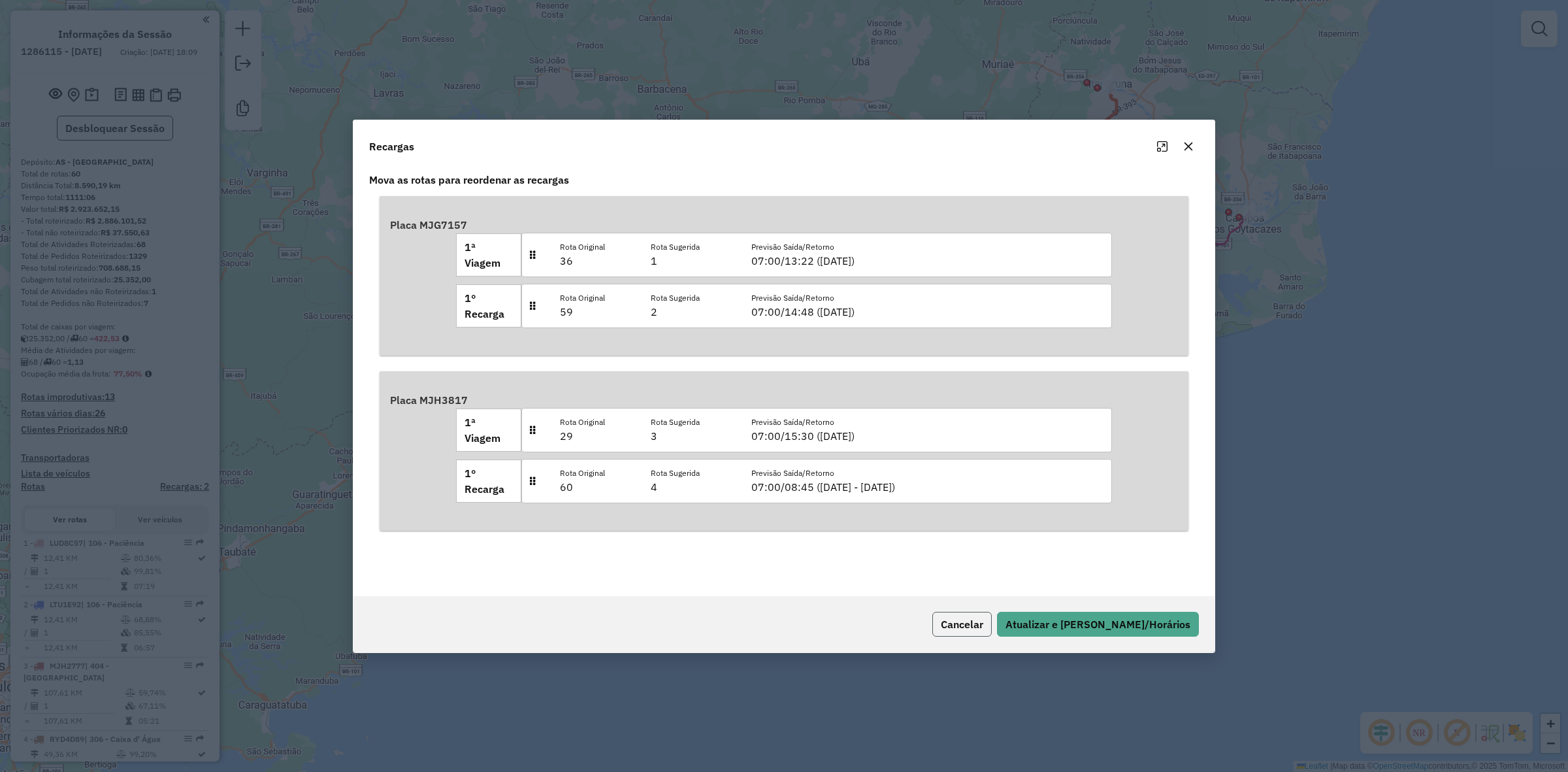
click at [991, 622] on button "Cancelar" at bounding box center [962, 624] width 60 height 24
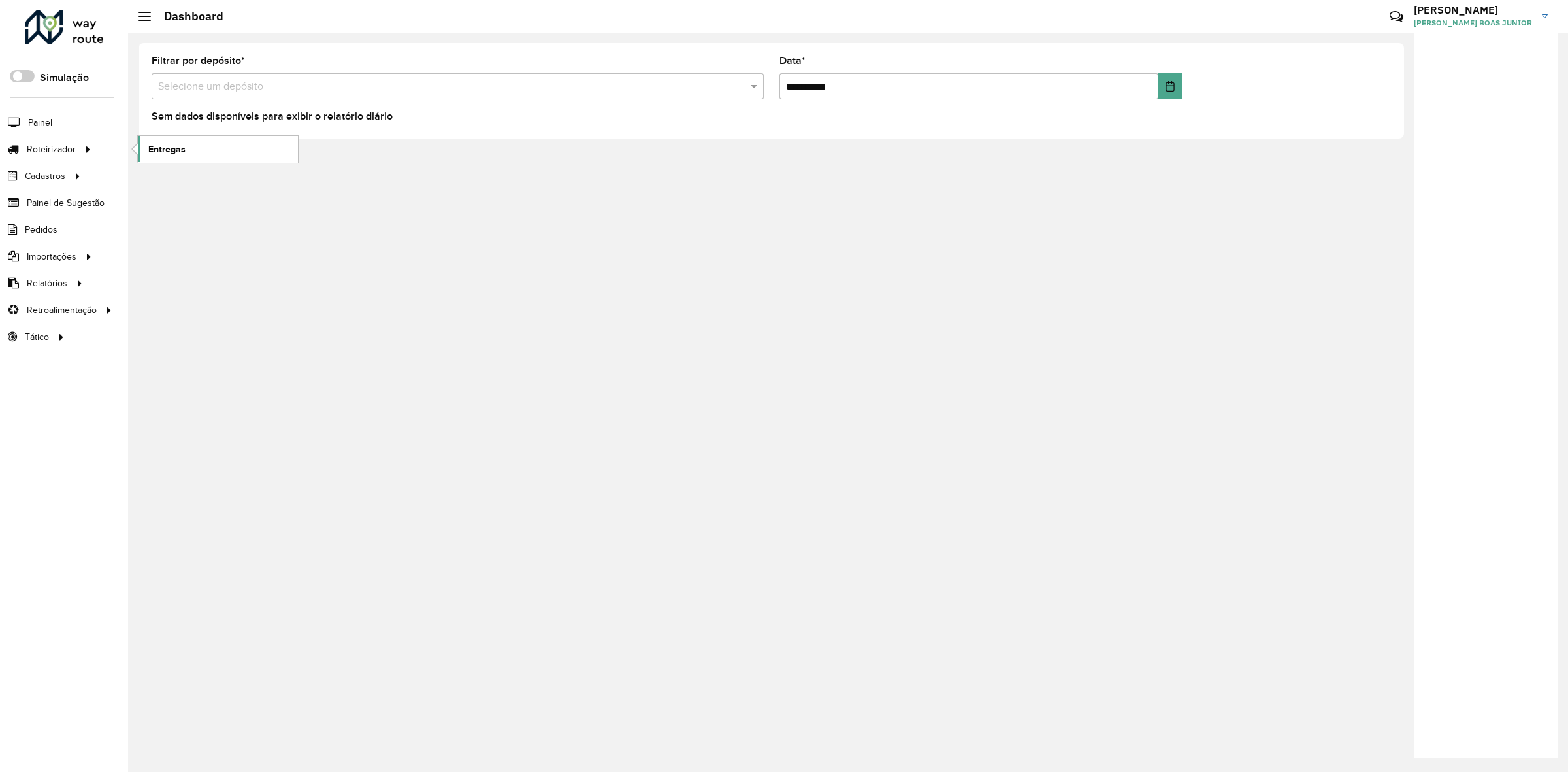
click at [167, 151] on span "Entregas" at bounding box center [167, 149] width 37 height 13
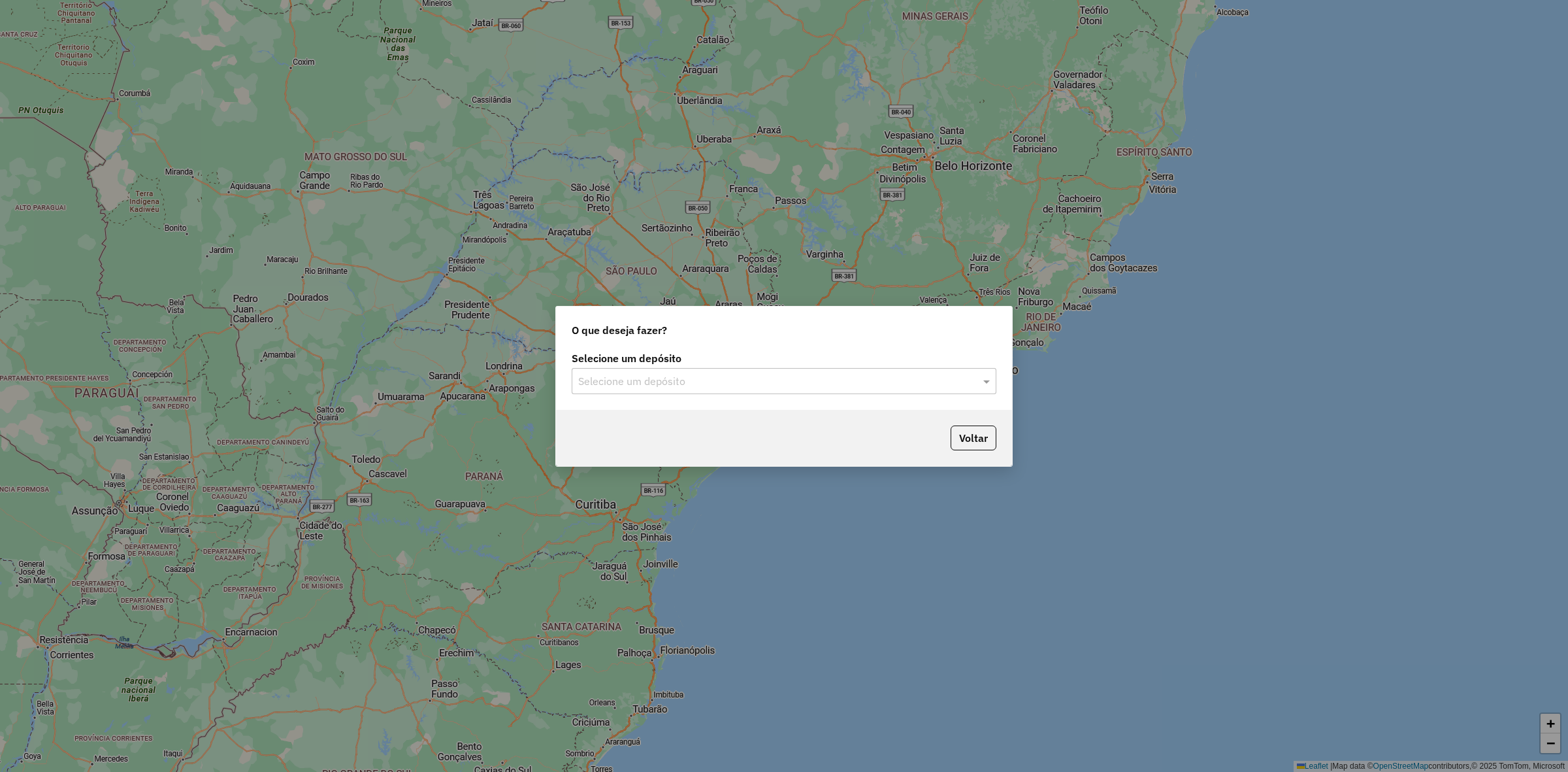
click at [860, 387] on input "text" at bounding box center [771, 381] width 385 height 16
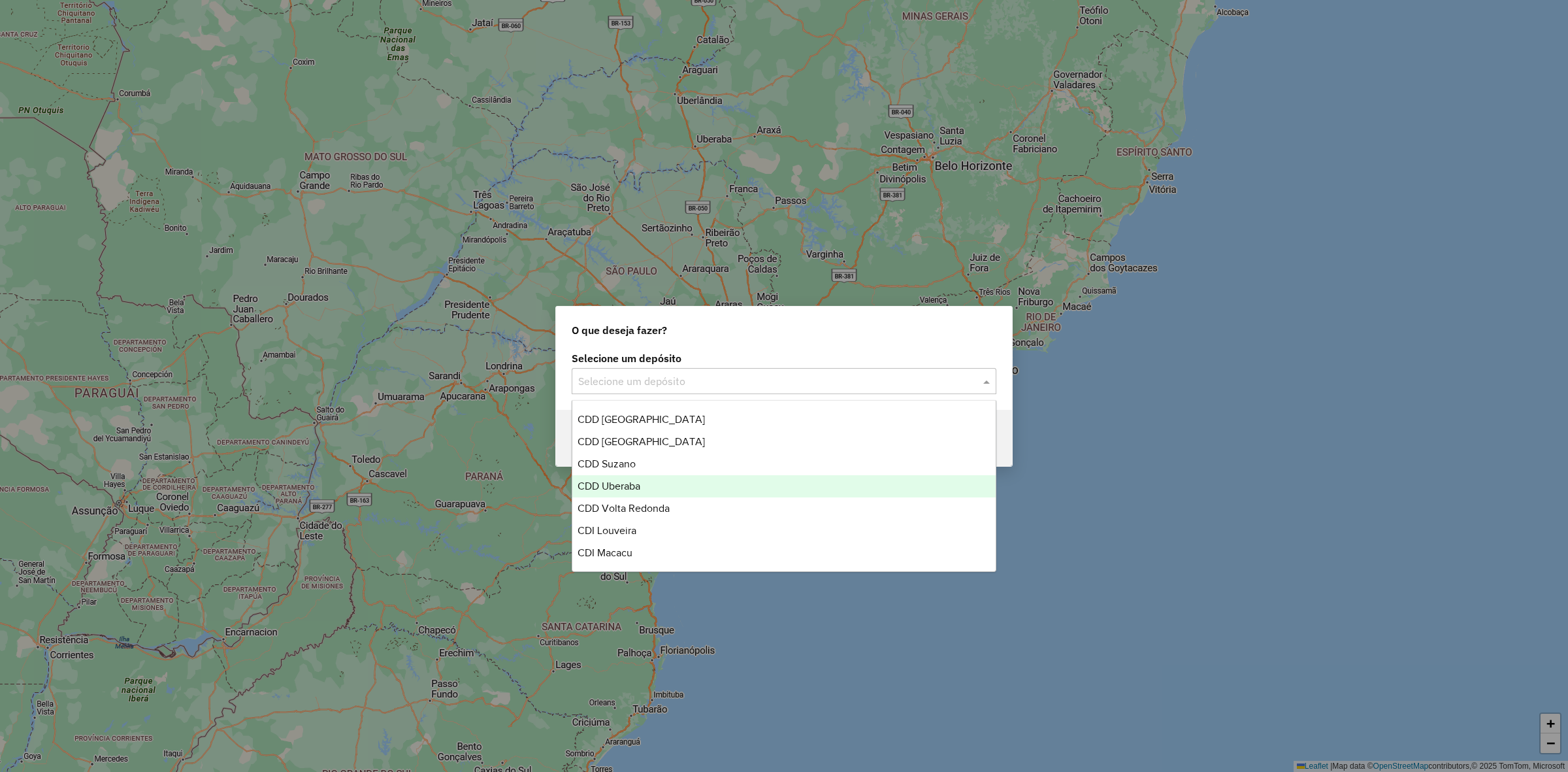
scroll to position [72, 0]
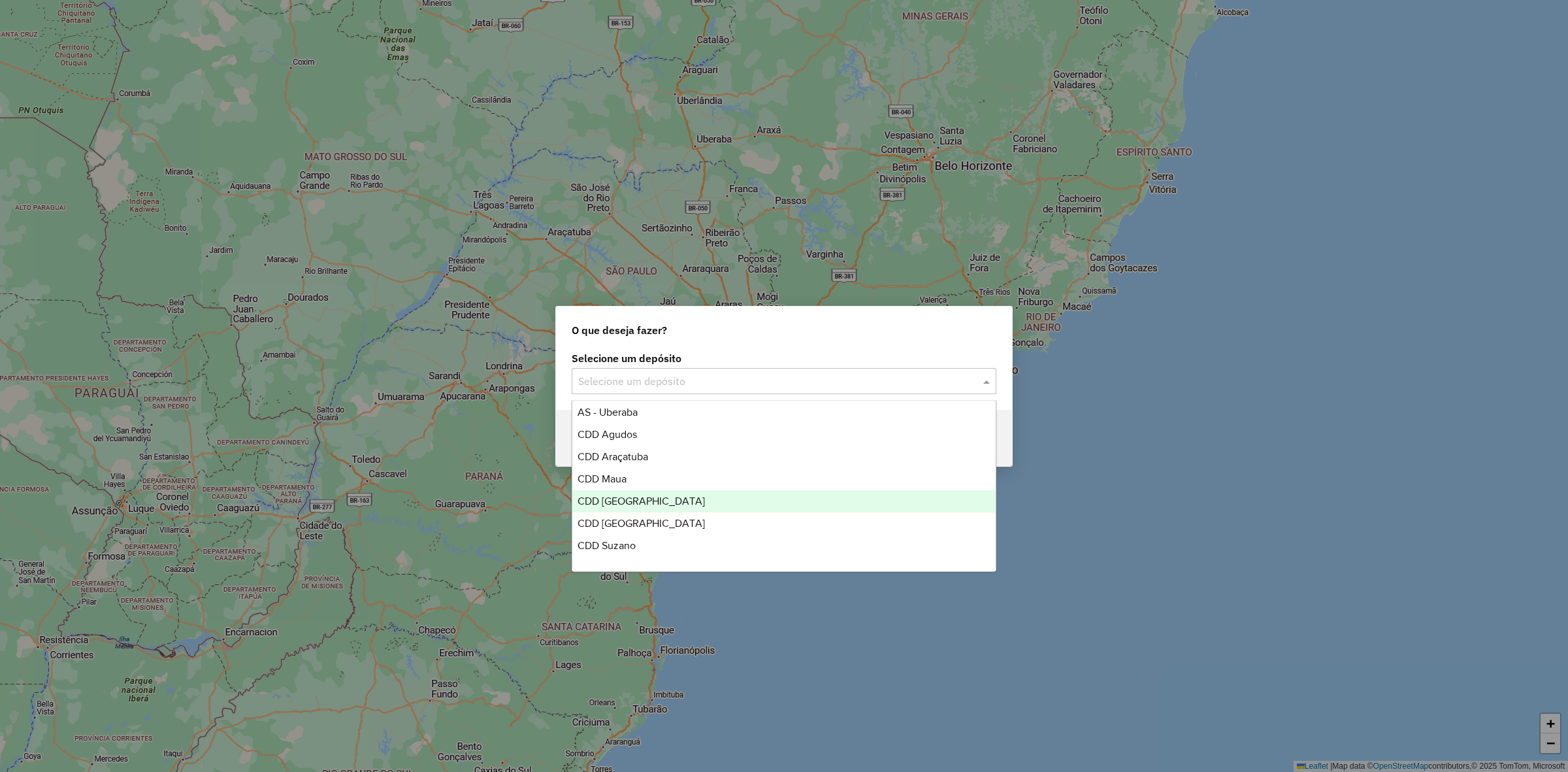
click at [662, 495] on span "CDD [GEOGRAPHIC_DATA]" at bounding box center [640, 500] width 127 height 11
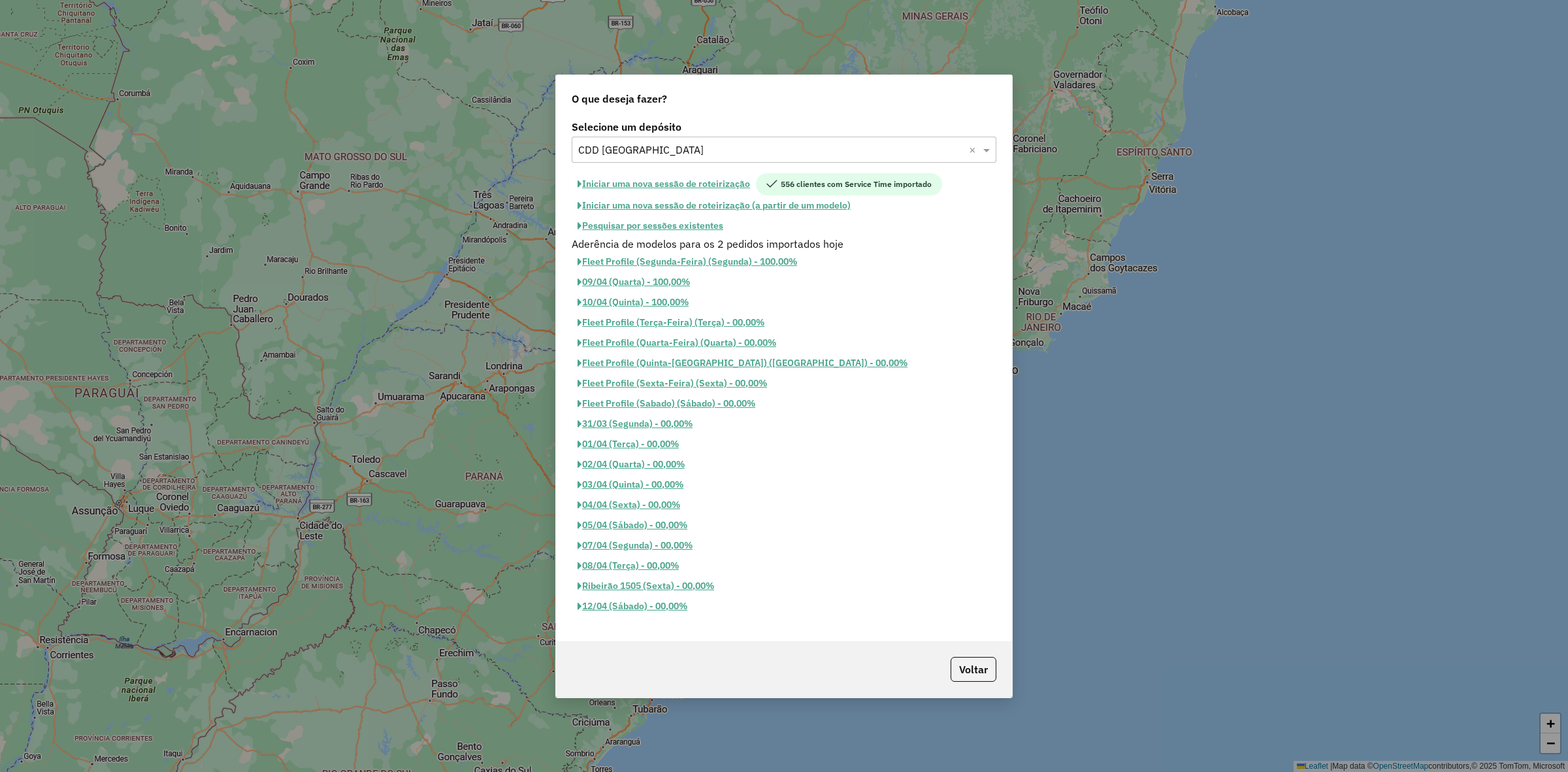
click at [733, 173] on button "Iniciar uma nova sessão de roteirização" at bounding box center [663, 184] width 184 height 22
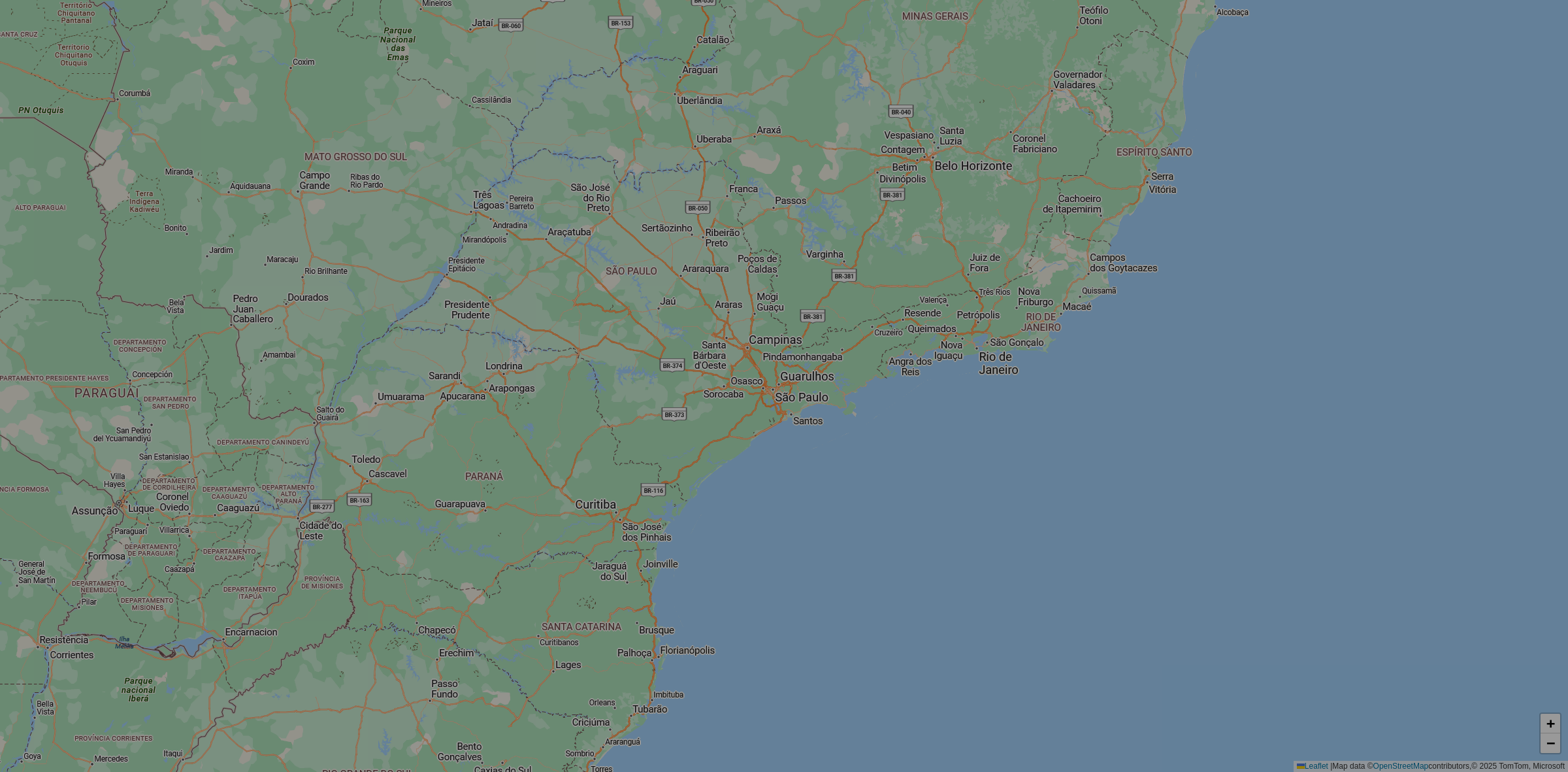
select select "*"
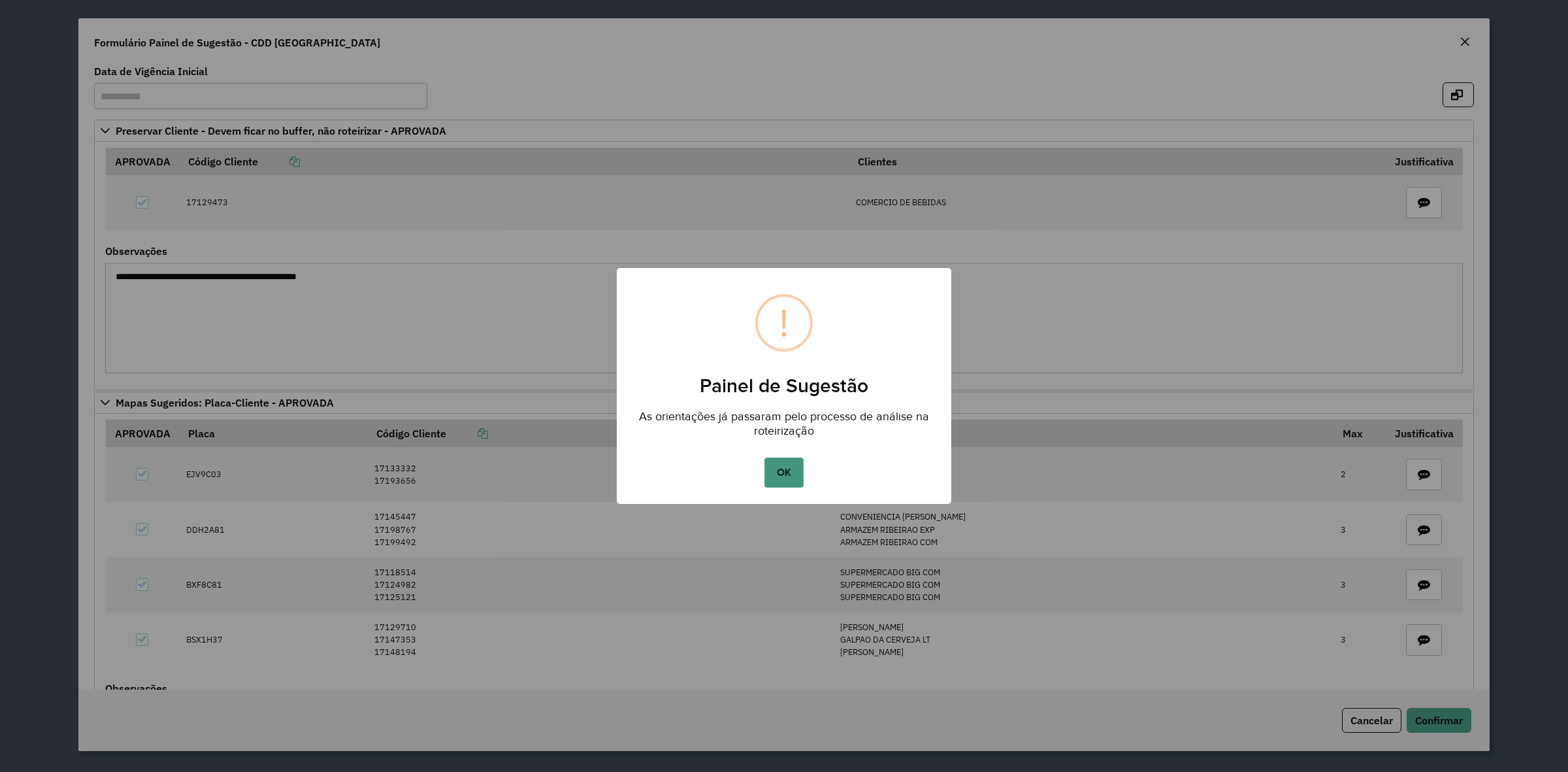
click at [775, 475] on button "OK" at bounding box center [784, 472] width 39 height 30
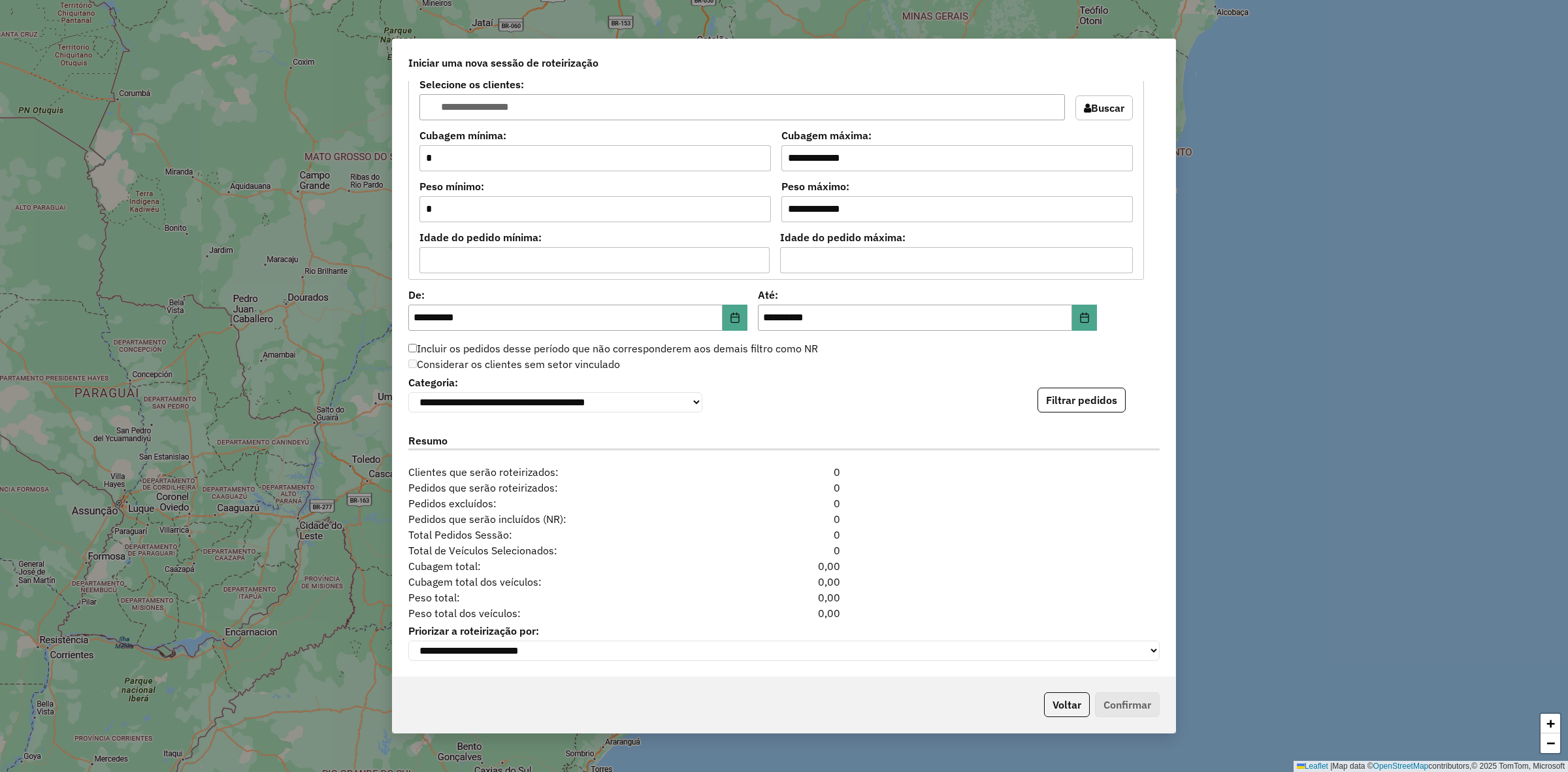
scroll to position [1173, 0]
click at [1115, 396] on button "Filtrar pedidos" at bounding box center [1082, 399] width 88 height 24
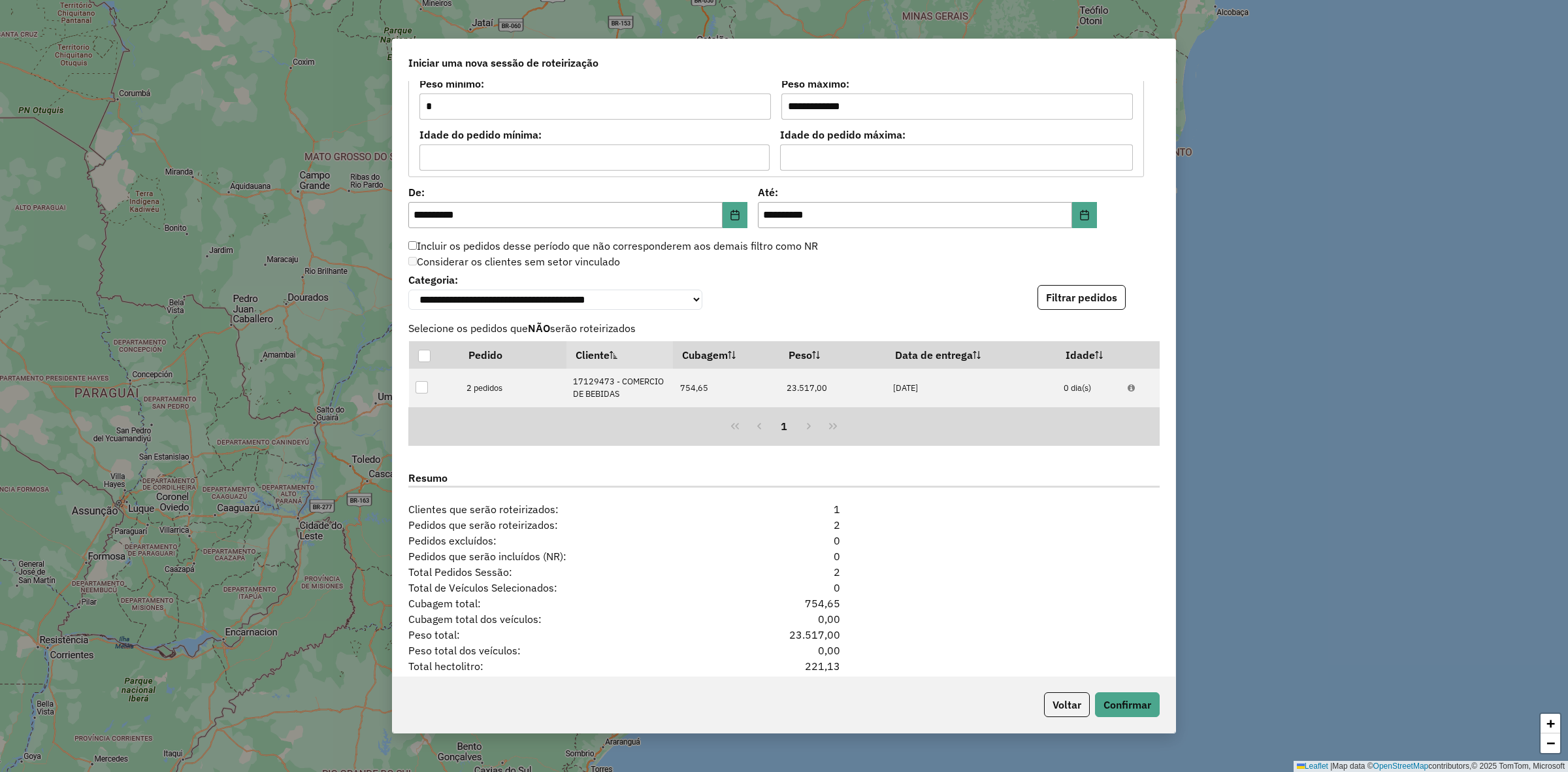
scroll to position [1328, 0]
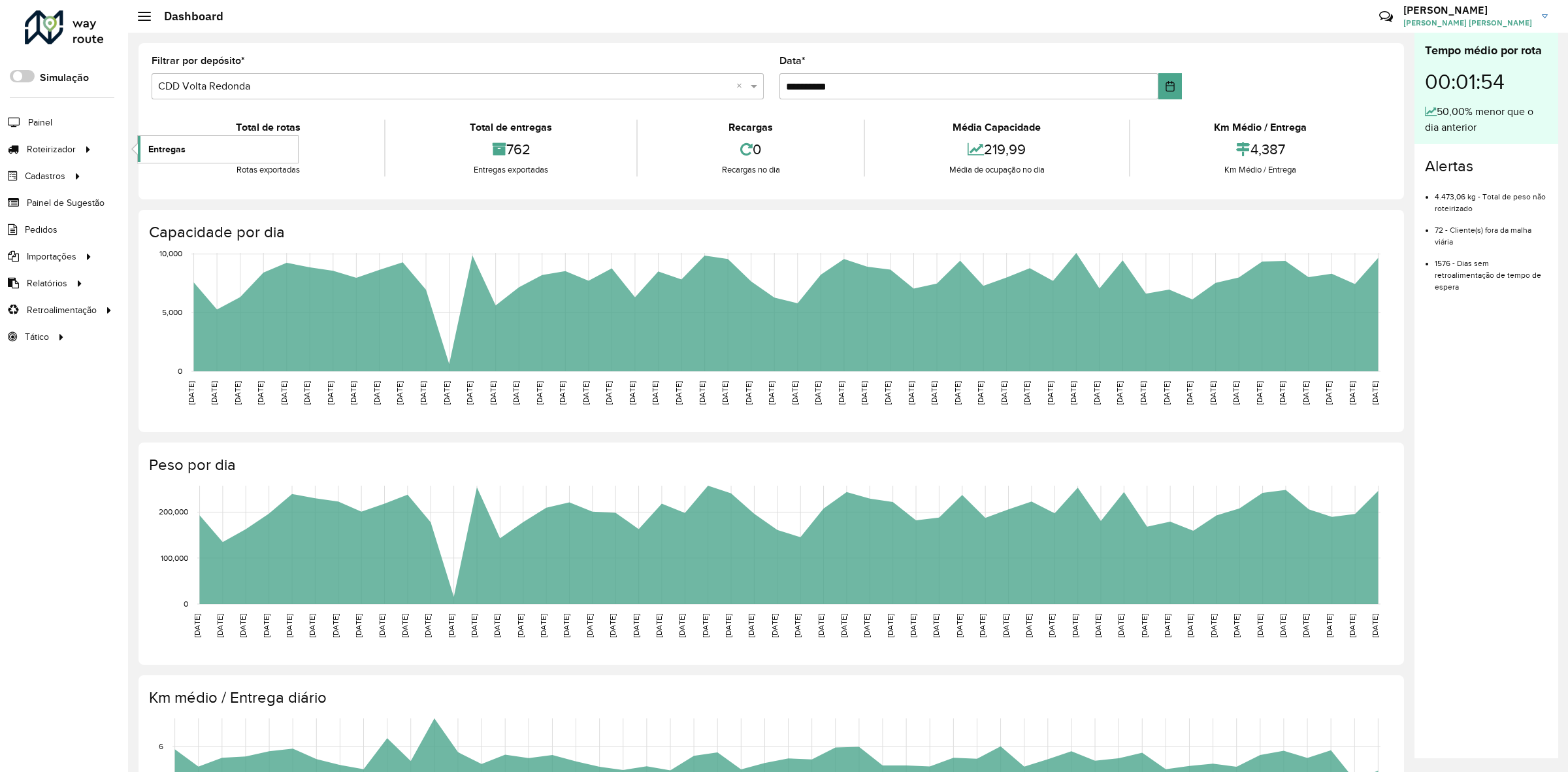
click at [171, 151] on span "Entregas" at bounding box center [167, 149] width 37 height 13
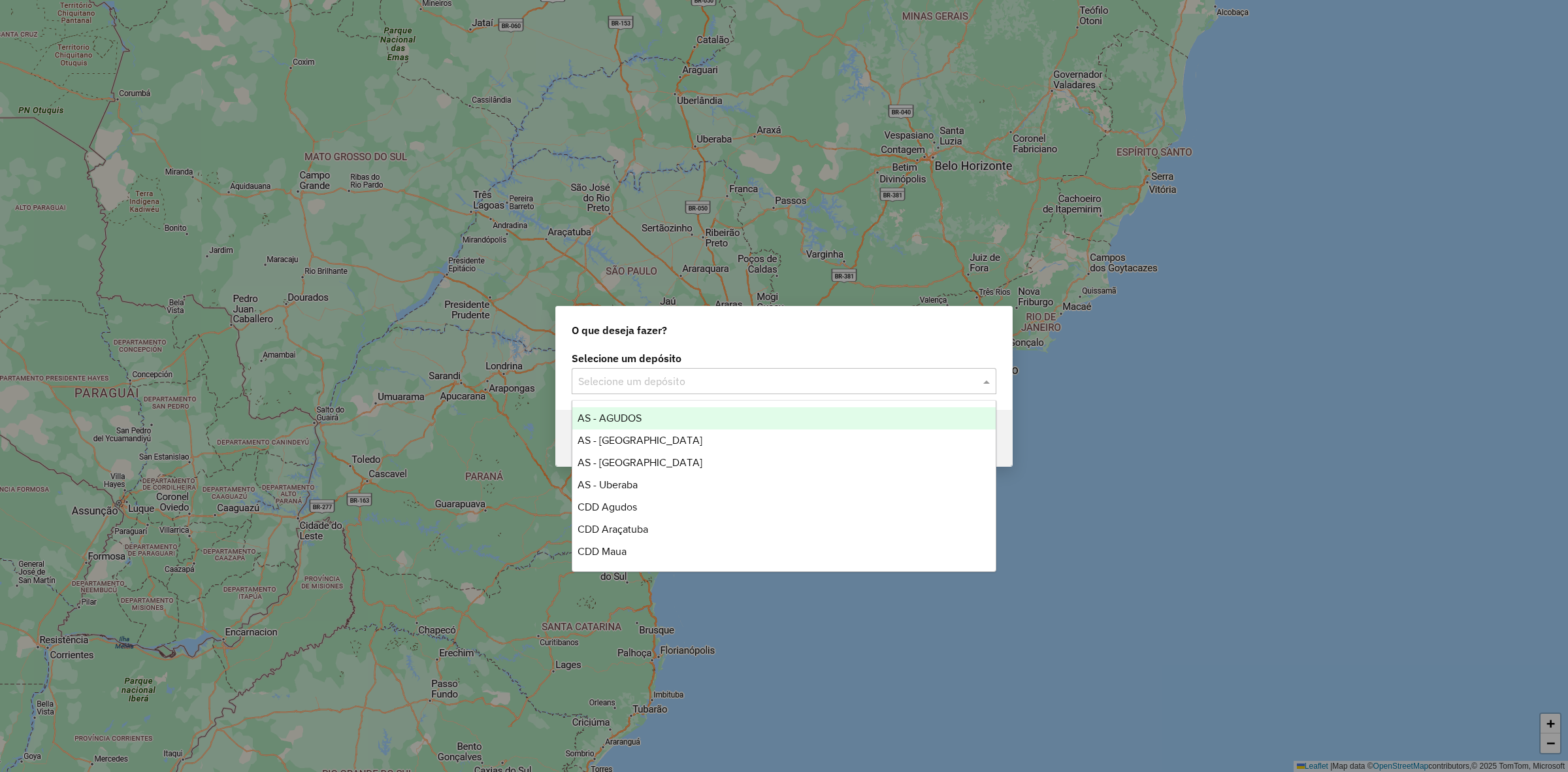
click at [910, 381] on input "text" at bounding box center [771, 381] width 385 height 16
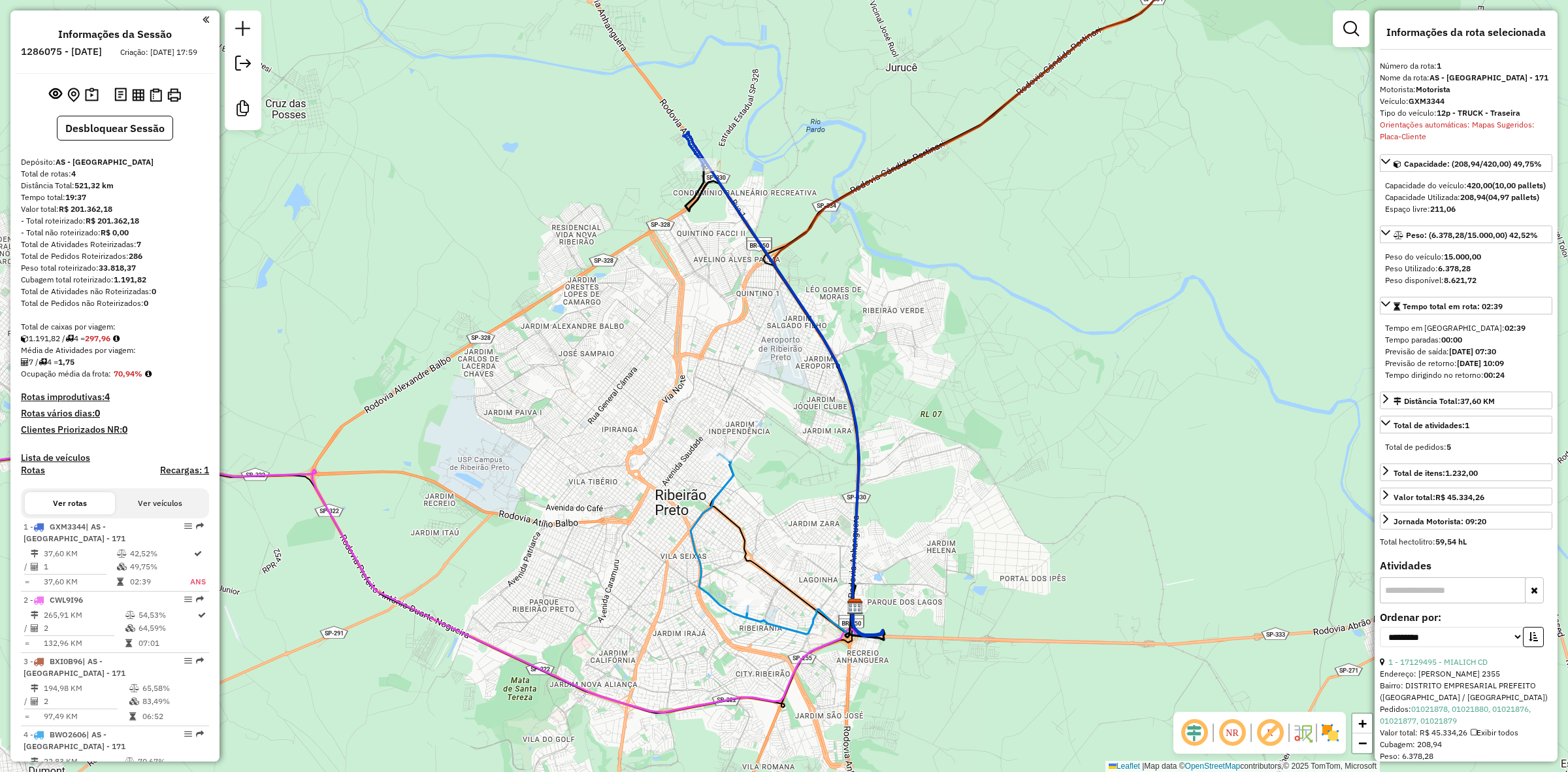
select select "**********"
